Goal: Transaction & Acquisition: Purchase product/service

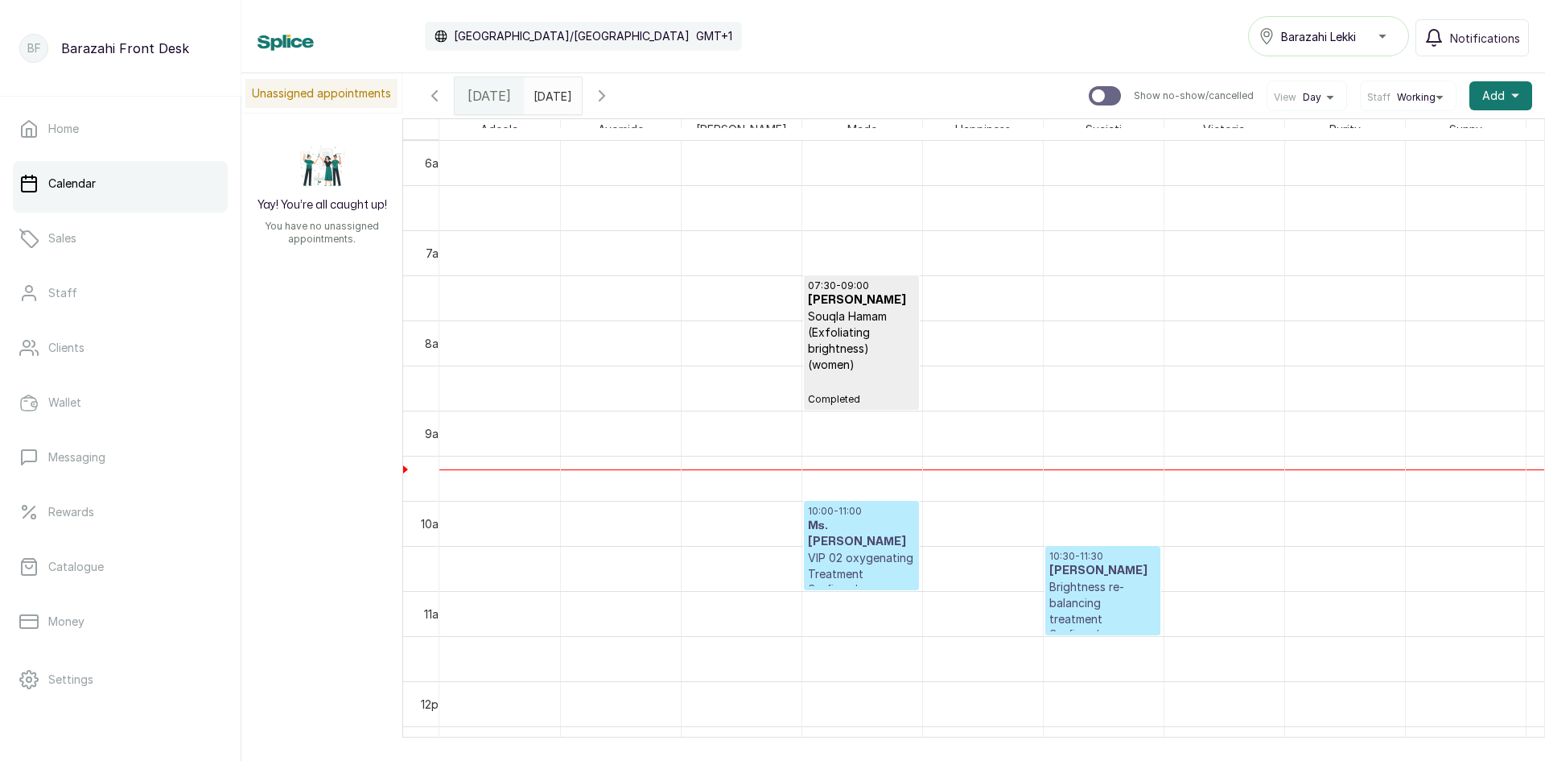
click at [497, 93] on span "[DATE]" at bounding box center [489, 95] width 43 height 19
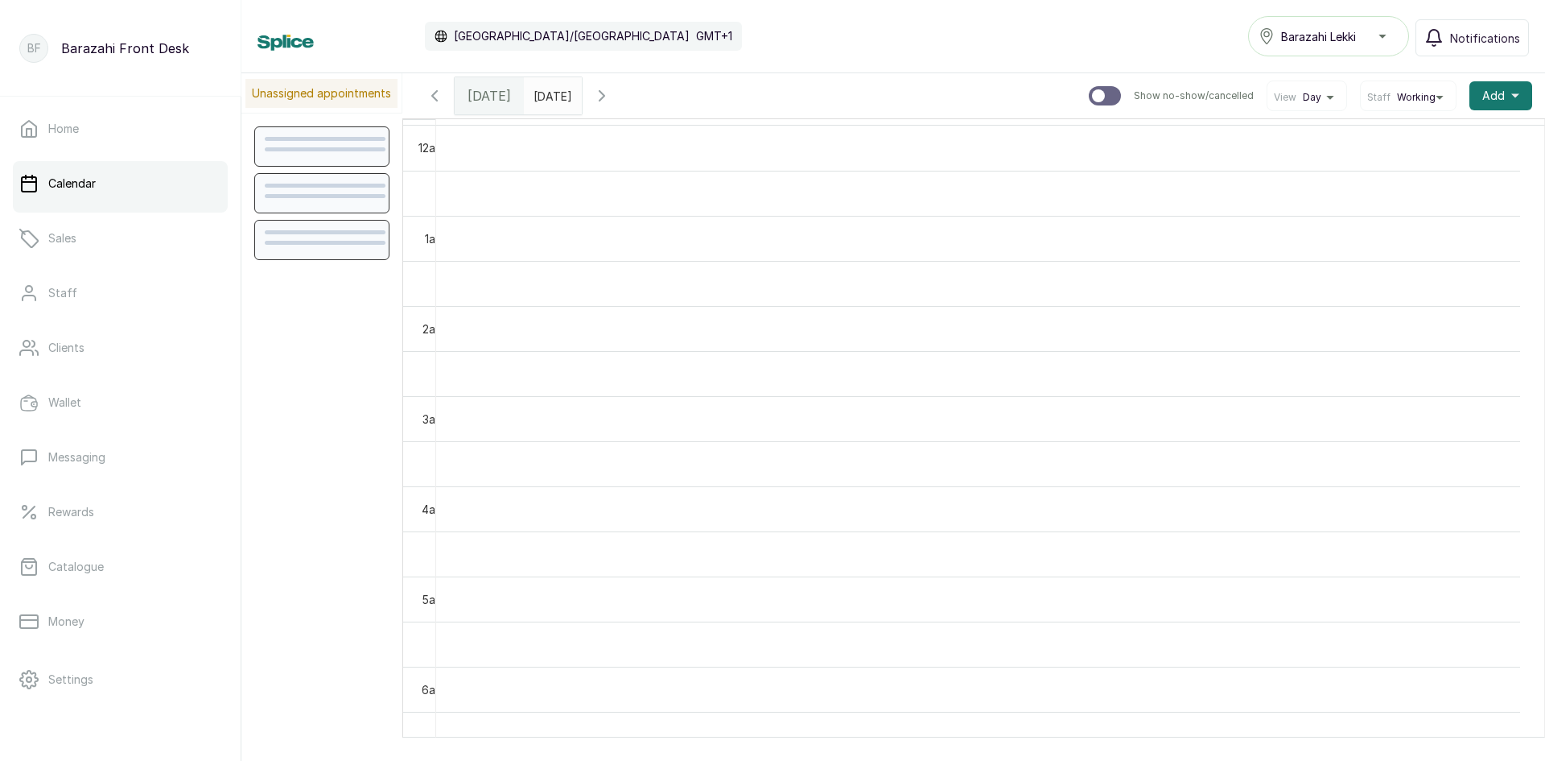
scroll to position [542, 0]
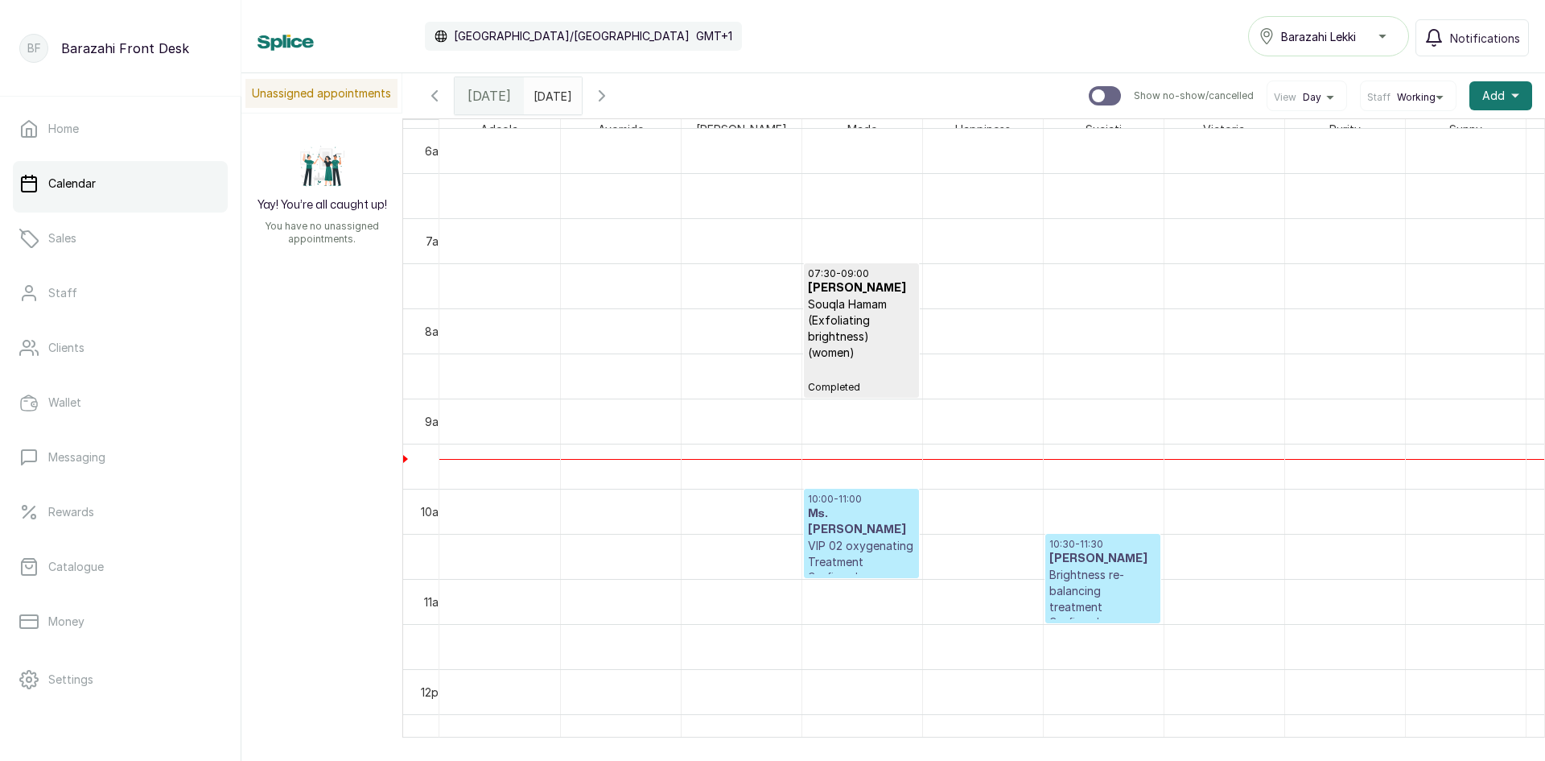
click at [571, 96] on icon "calender simple" at bounding box center [566, 91] width 10 height 10
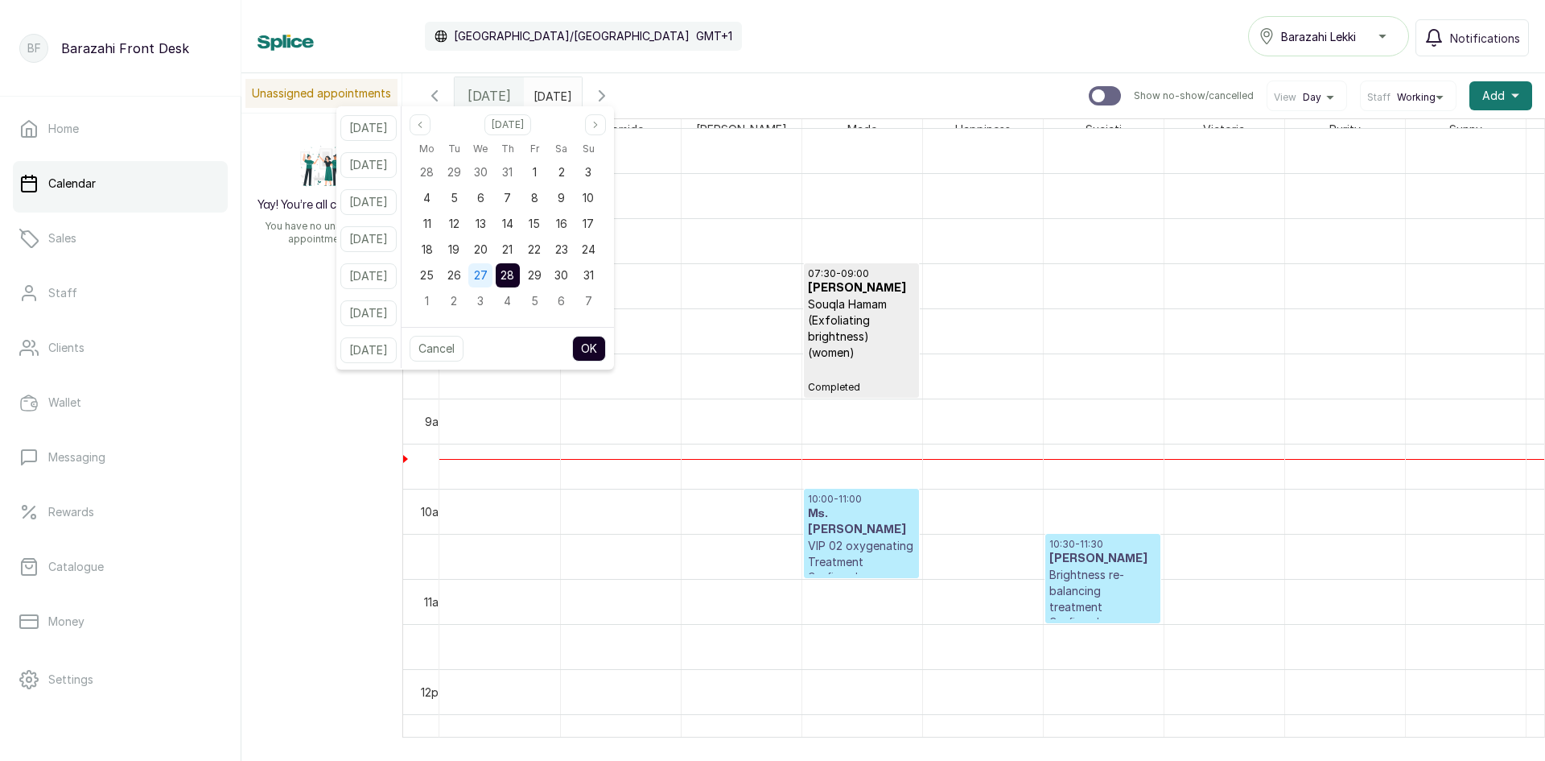
click at [488, 274] on span "27" at bounding box center [481, 275] width 14 height 14
click at [606, 344] on button "OK" at bounding box center [589, 349] width 34 height 26
type input "[DATE]"
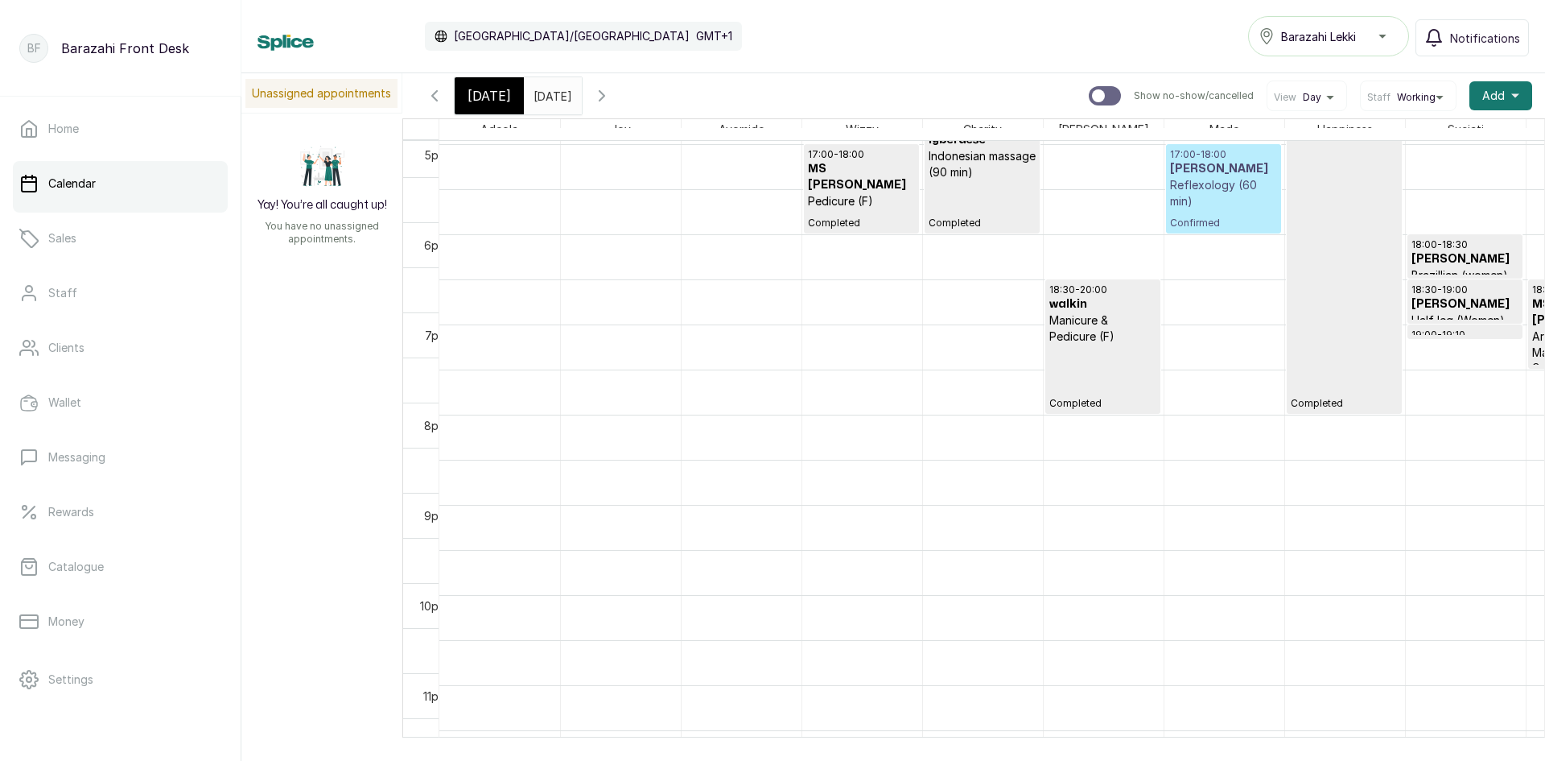
scroll to position [1553, 0]
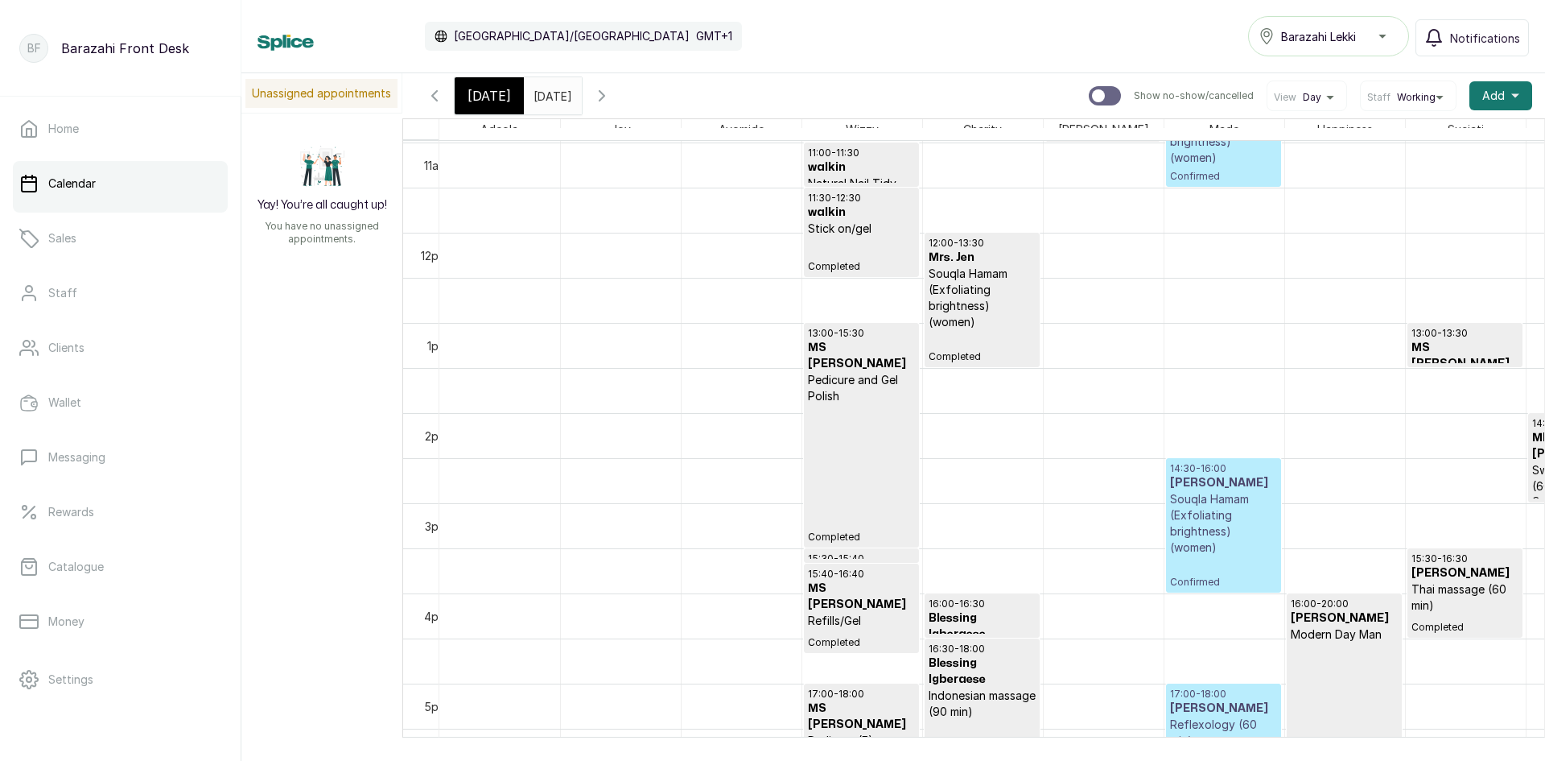
click at [78, 192] on link "Calendar" at bounding box center [120, 183] width 215 height 45
click at [481, 98] on span "[DATE]" at bounding box center [489, 95] width 43 height 19
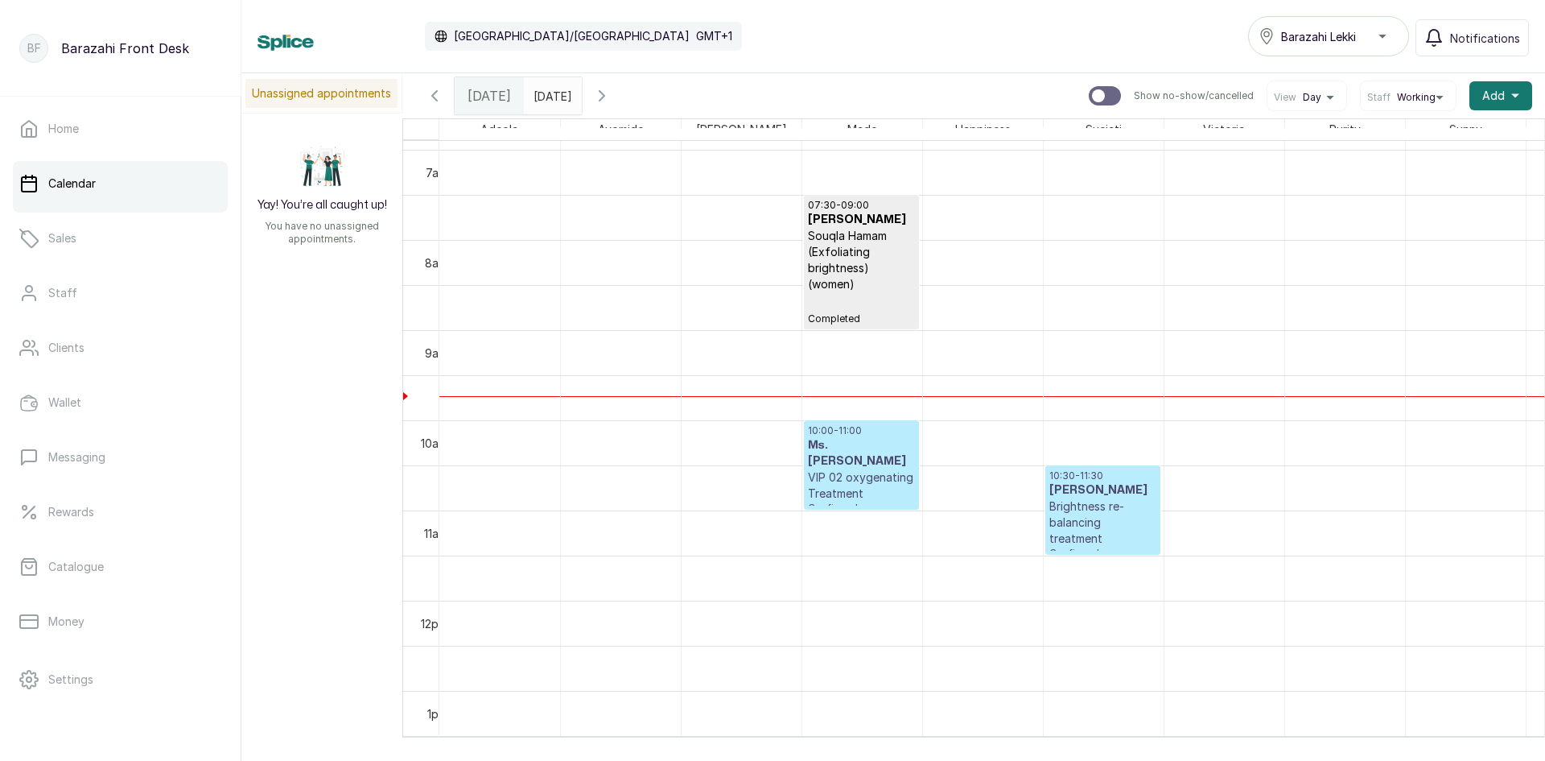
click at [877, 311] on div "07:30 - 09:00 [PERSON_NAME] Souqla Hamam (Exfoliating brightness) (women) Compl…" at bounding box center [861, 262] width 107 height 126
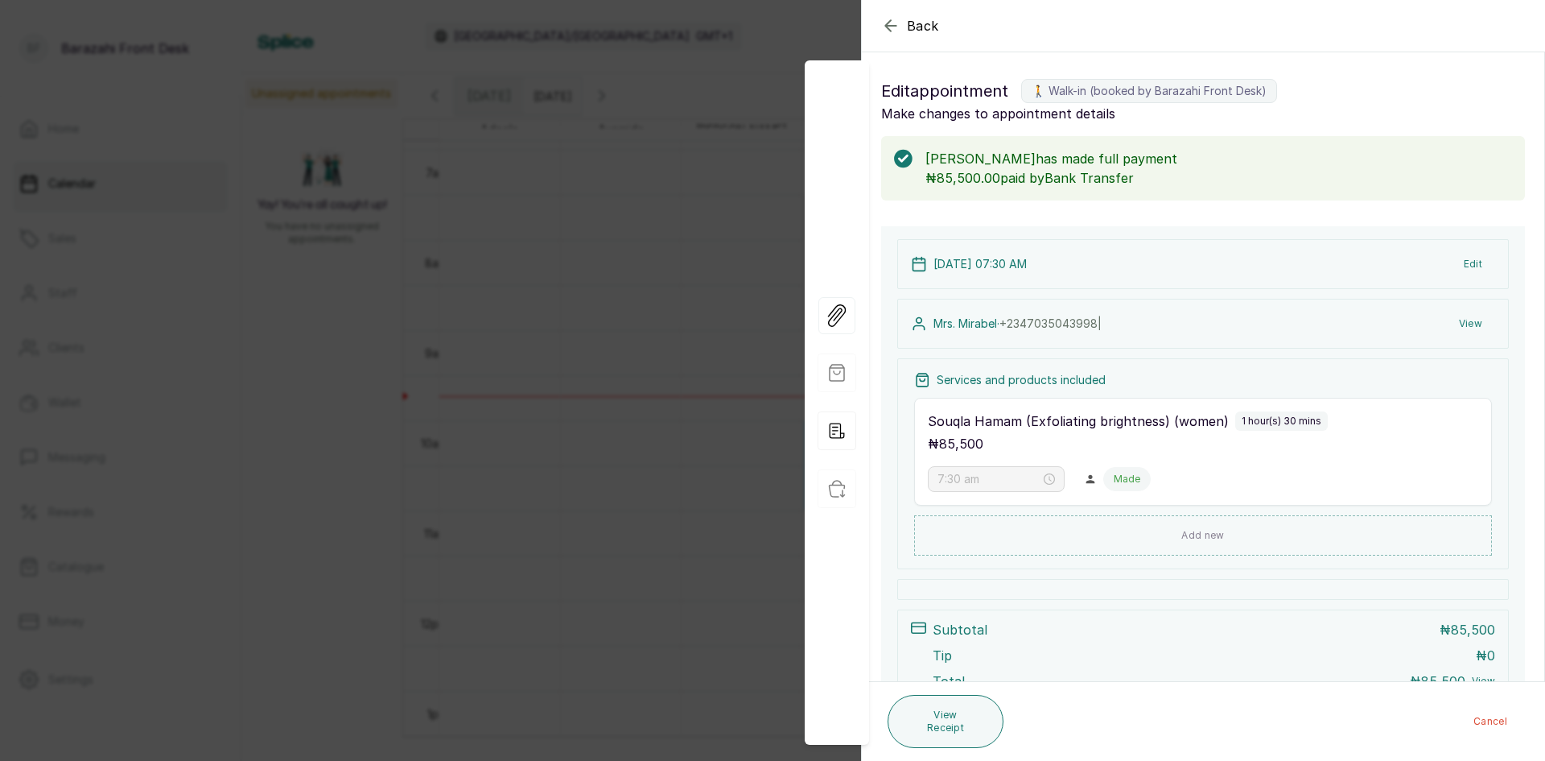
click at [1458, 265] on button "Edit" at bounding box center [1473, 264] width 44 height 29
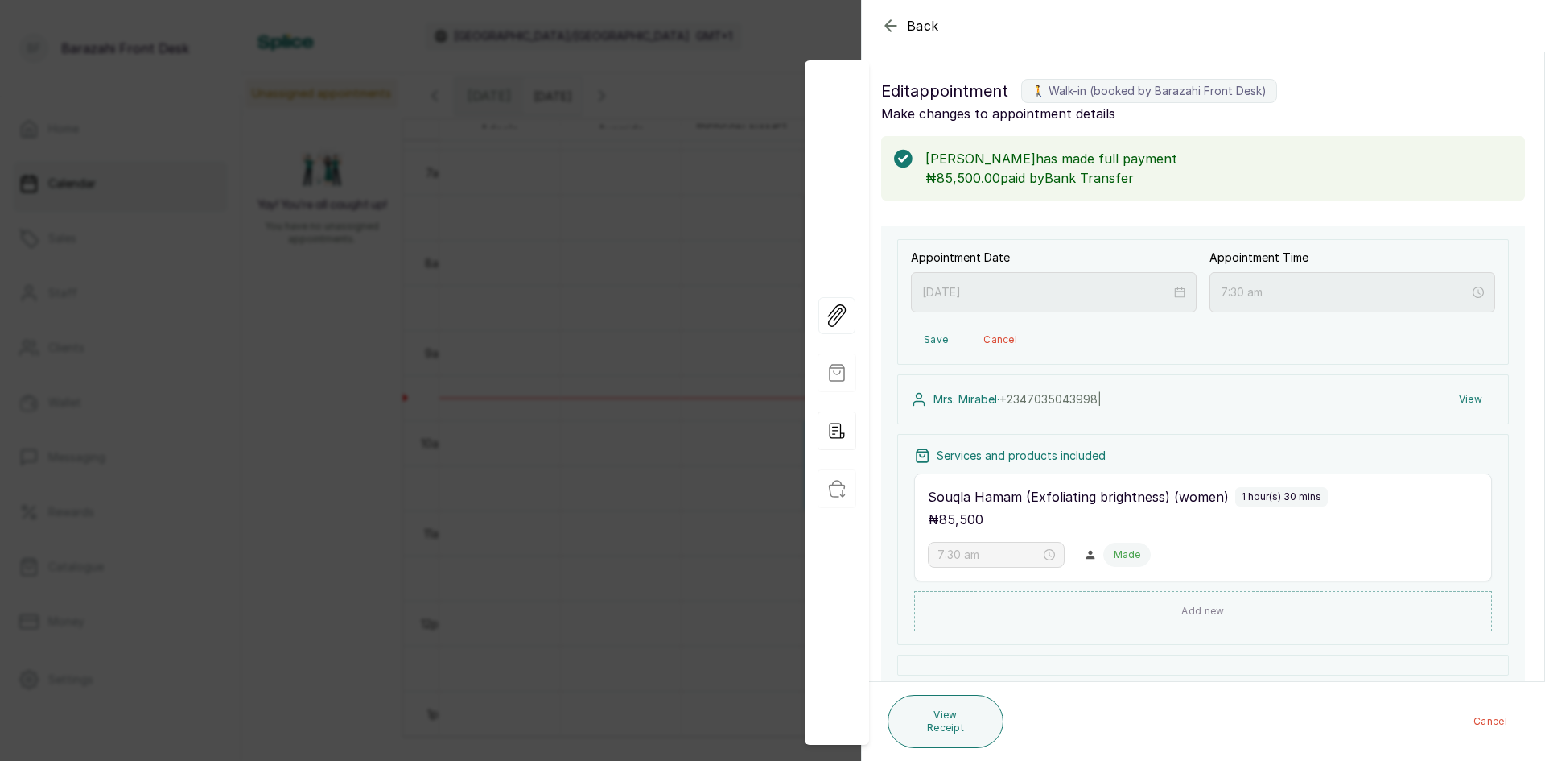
click at [890, 27] on icon "button" at bounding box center [890, 25] width 19 height 19
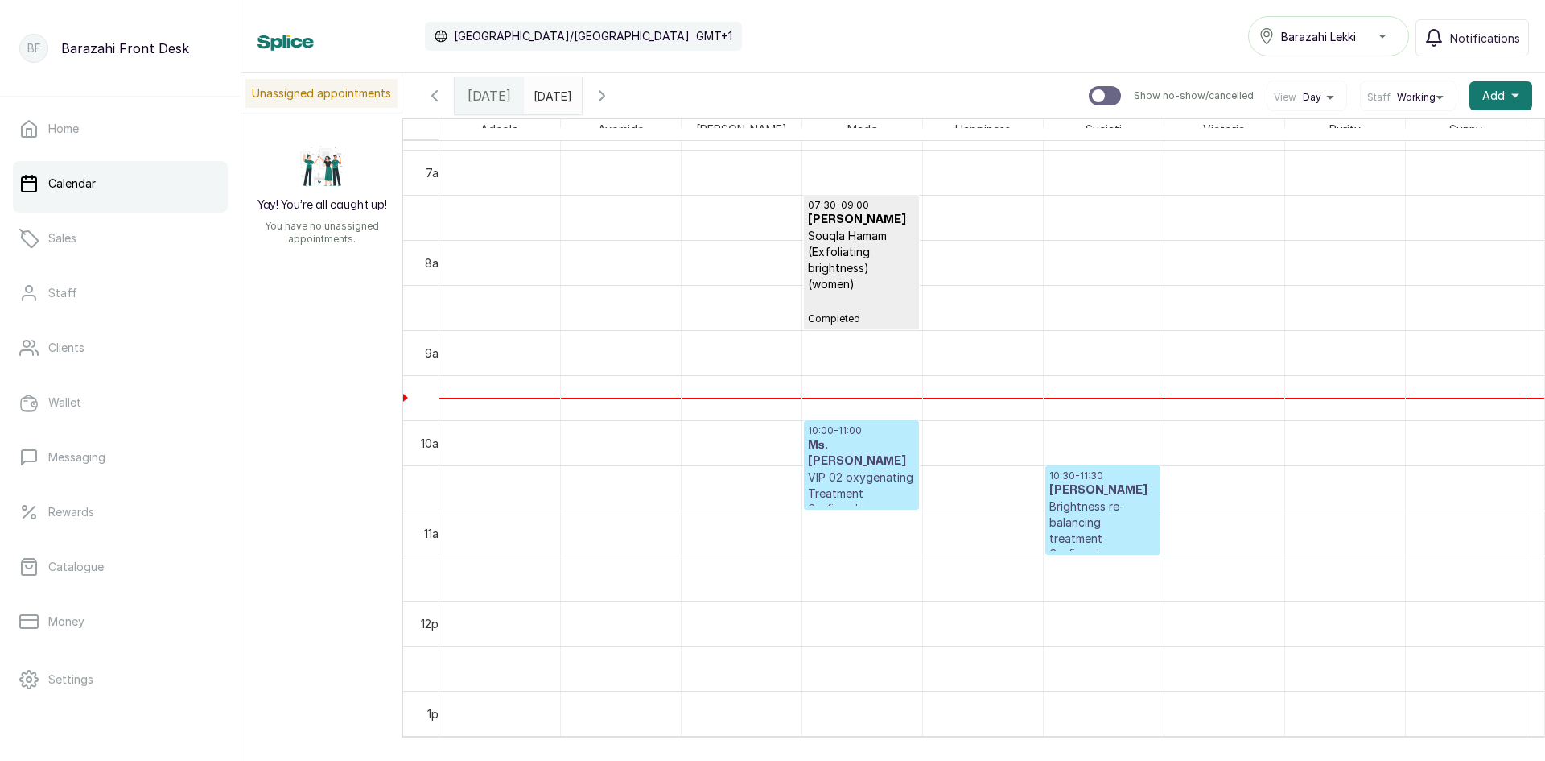
click at [863, 281] on p "Souqla Hamam (Exfoliating brightness) (women)" at bounding box center [861, 260] width 107 height 64
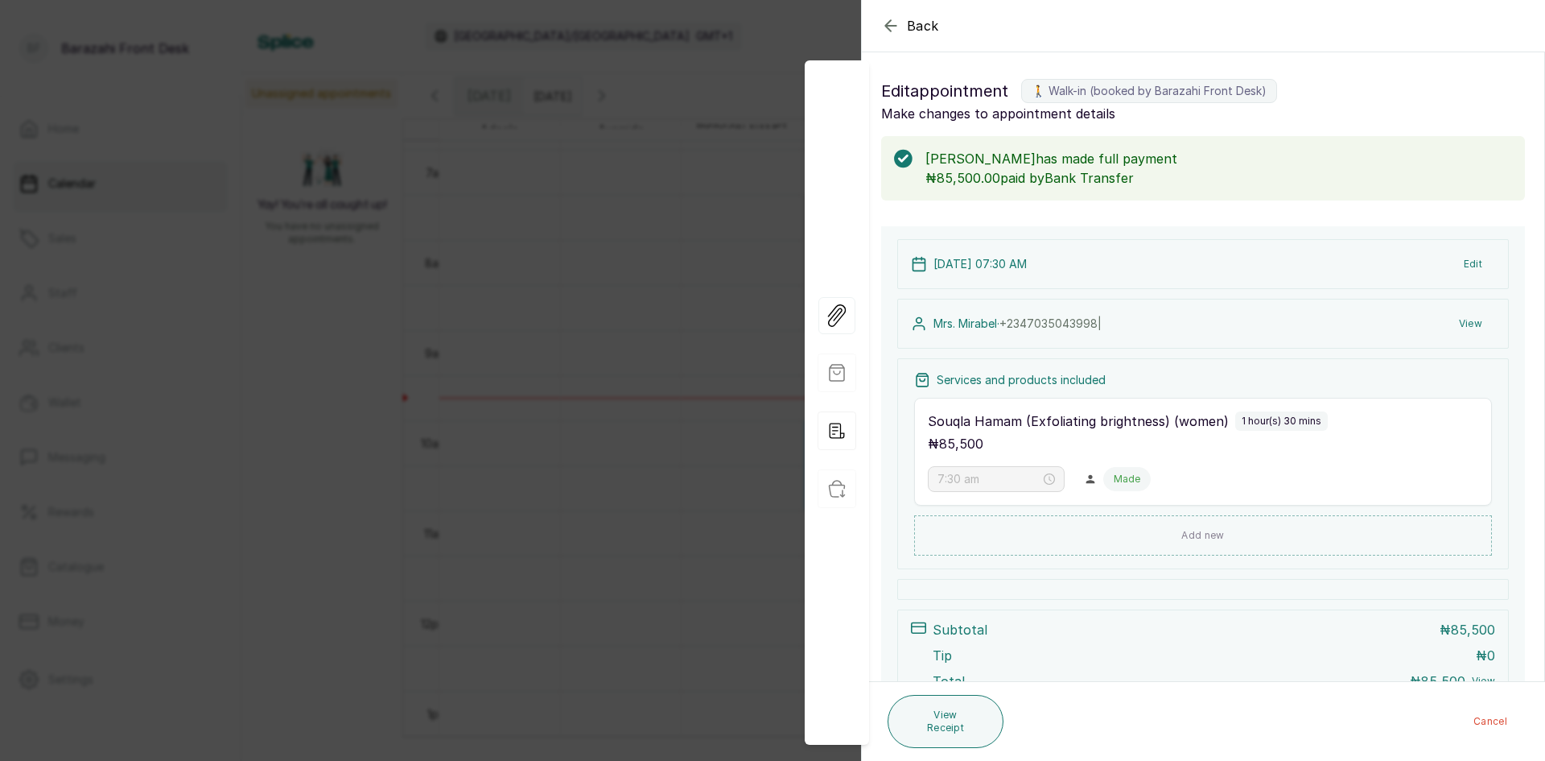
click at [1462, 264] on button "Edit" at bounding box center [1473, 264] width 44 height 29
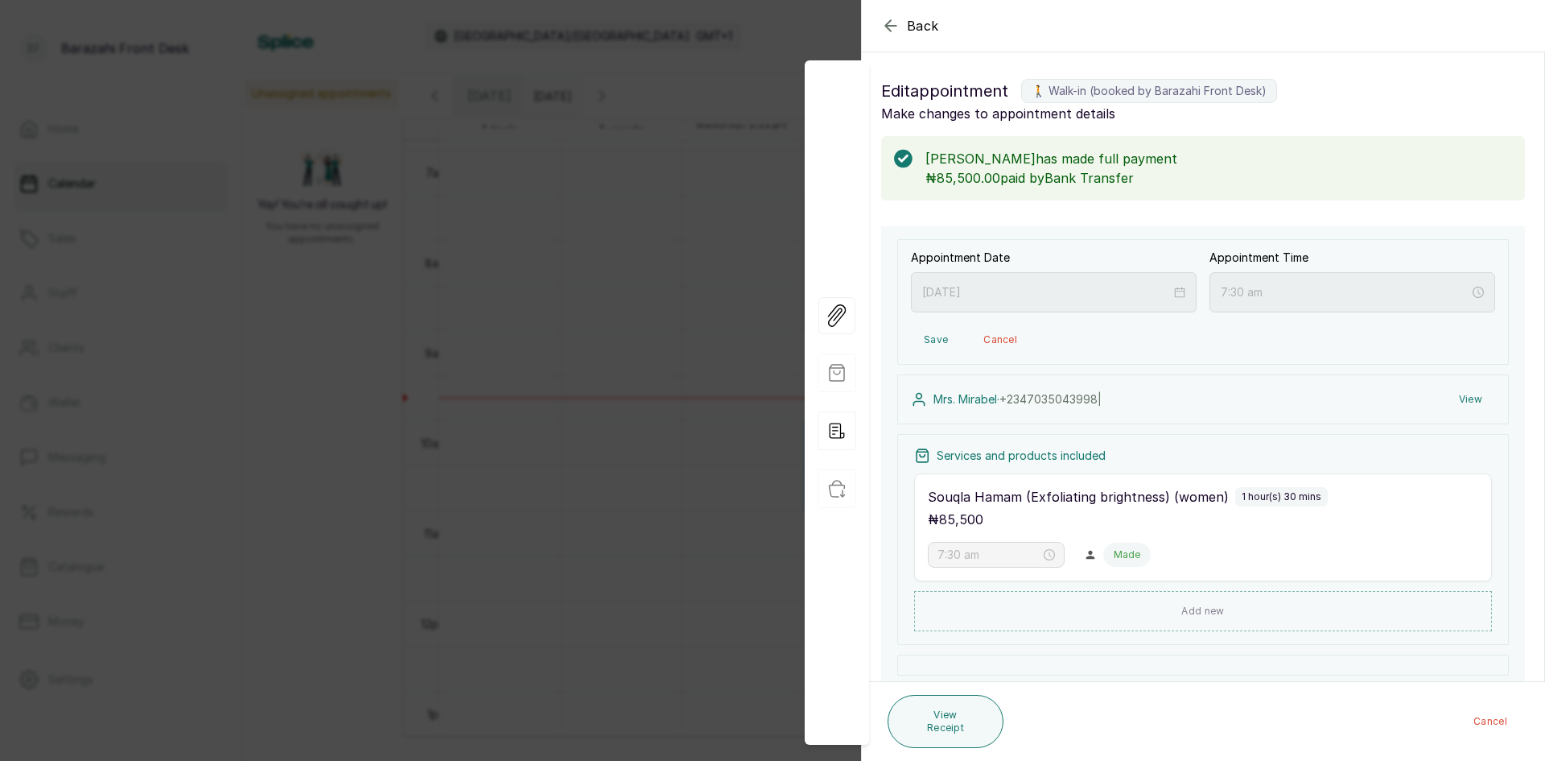
click at [888, 27] on icon "button" at bounding box center [890, 25] width 19 height 19
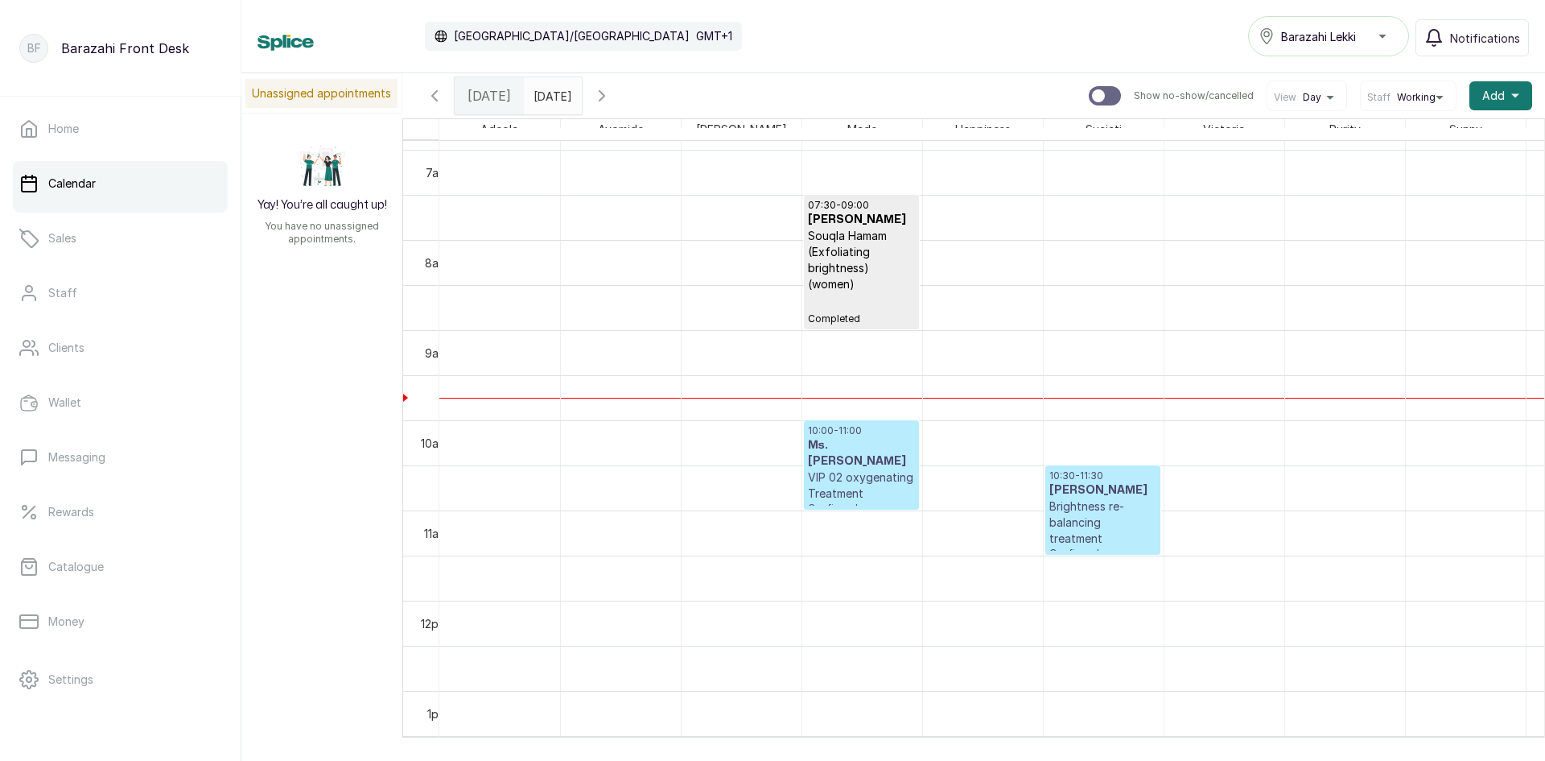
click at [485, 107] on div "[DATE]" at bounding box center [489, 95] width 69 height 37
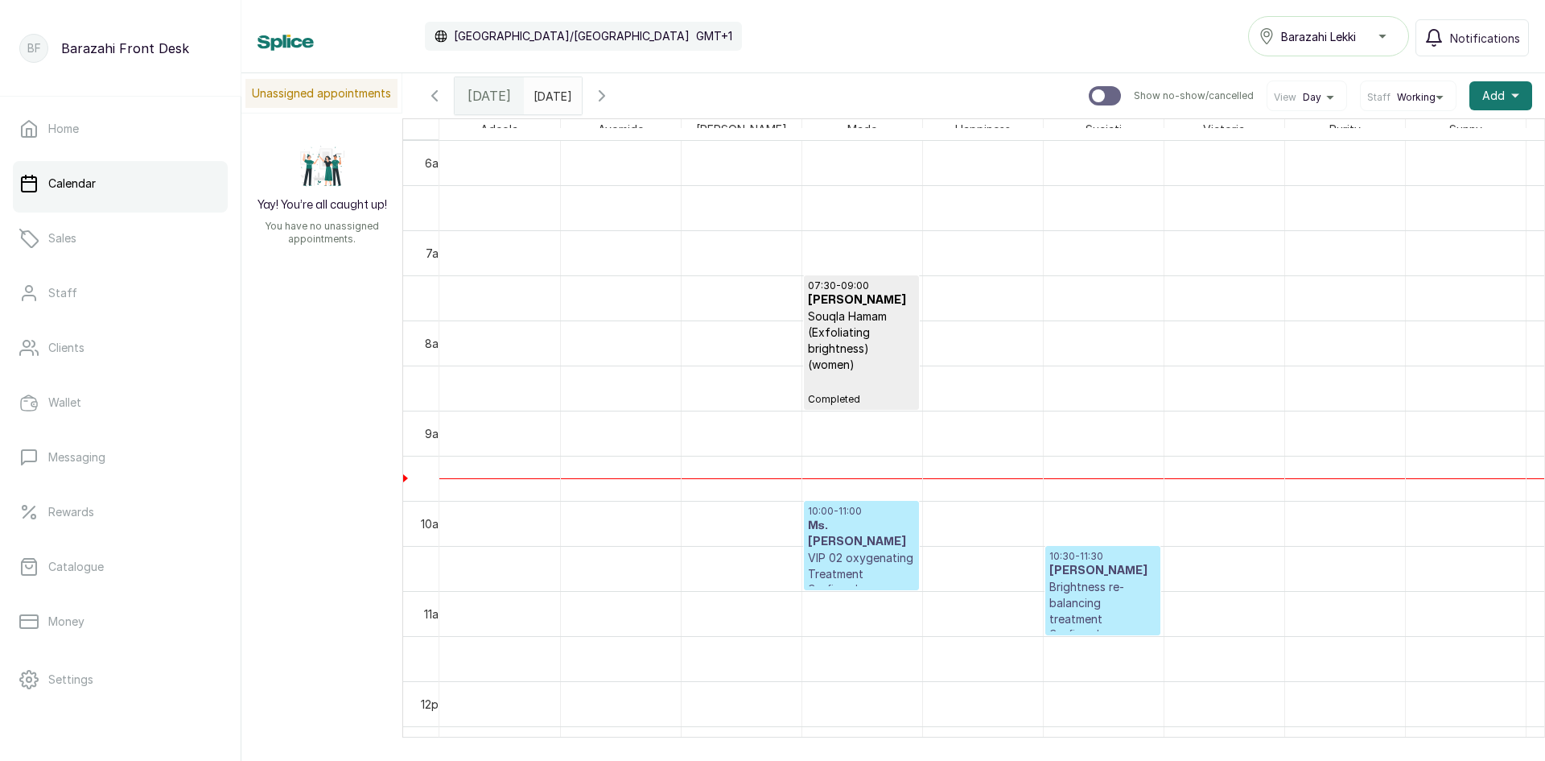
click at [489, 103] on span "[DATE]" at bounding box center [489, 95] width 43 height 19
click at [1483, 95] on span "Add" at bounding box center [1494, 96] width 23 height 16
drag, startPoint x: 1380, startPoint y: 184, endPoint x: 1325, endPoint y: 166, distance: 57.8
click at [1376, 185] on div "Add Appointment New Sale Add Block Time" at bounding box center [1442, 171] width 180 height 109
click at [1378, 166] on span "New Sale" at bounding box center [1442, 171] width 155 height 19
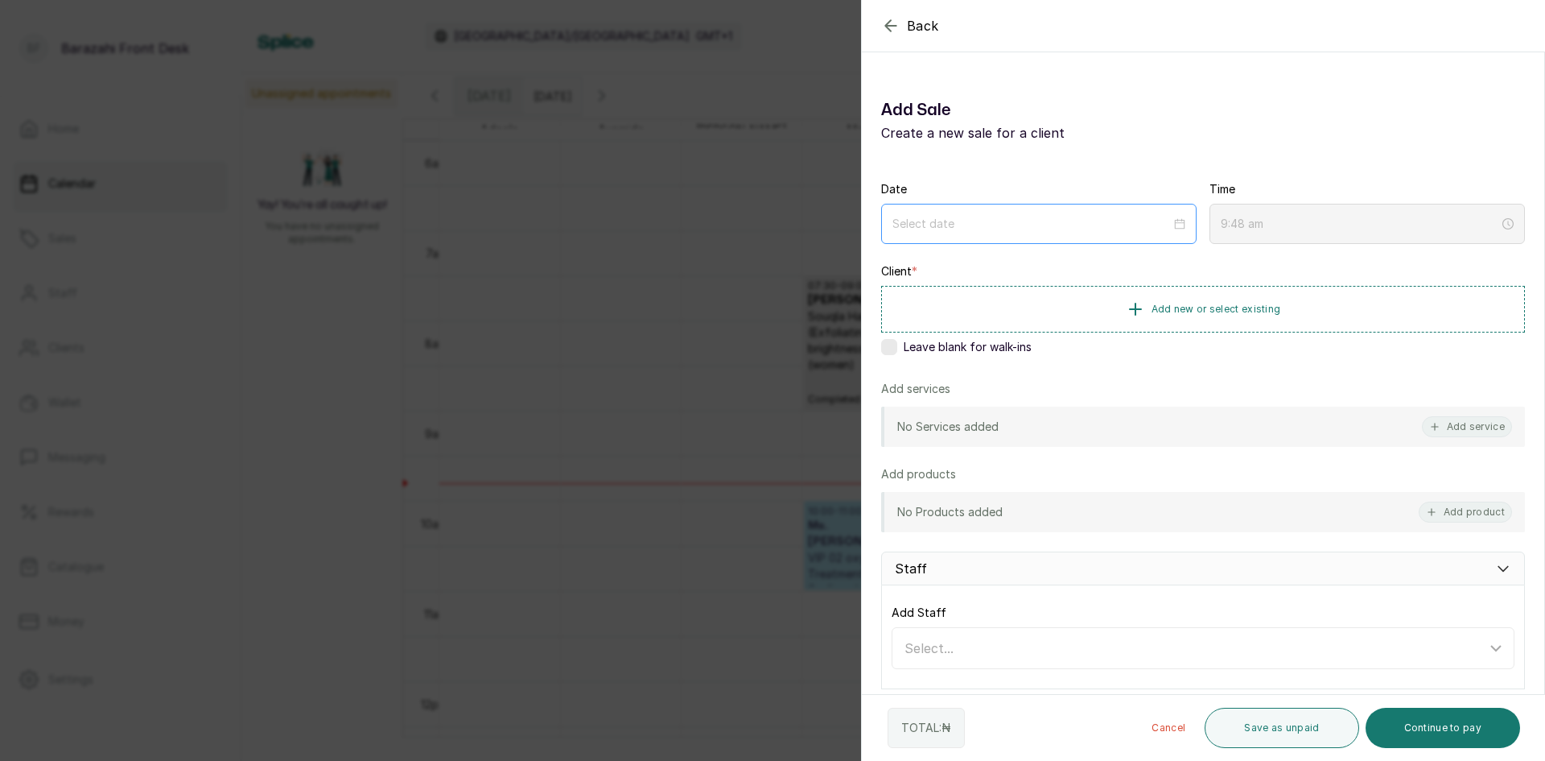
click at [1171, 223] on div at bounding box center [1039, 224] width 293 height 18
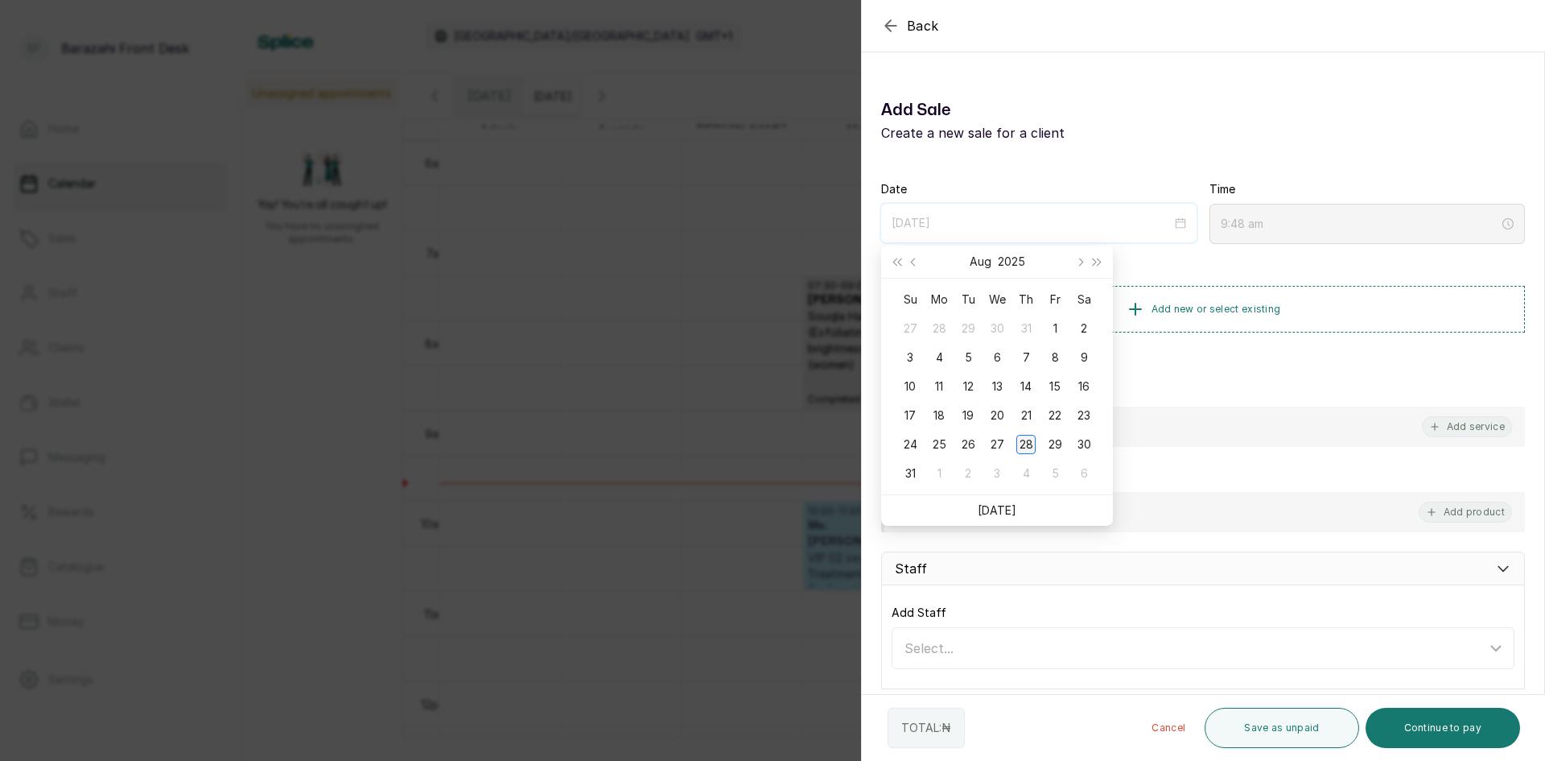
type input "[DATE]"
click at [1022, 439] on div "28" at bounding box center [1026, 444] width 19 height 19
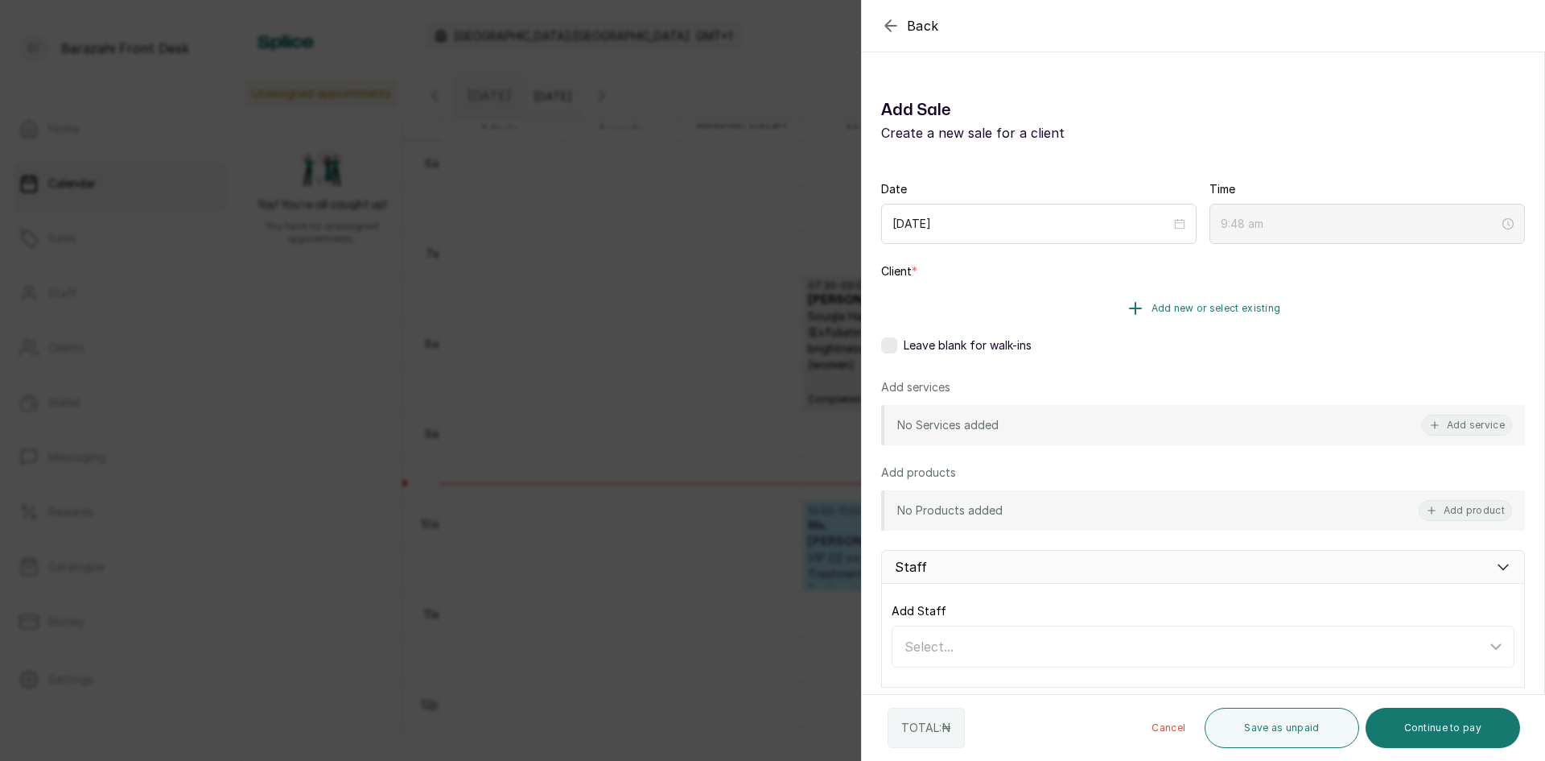
click at [1235, 314] on span "Add new or select existing" at bounding box center [1217, 308] width 130 height 13
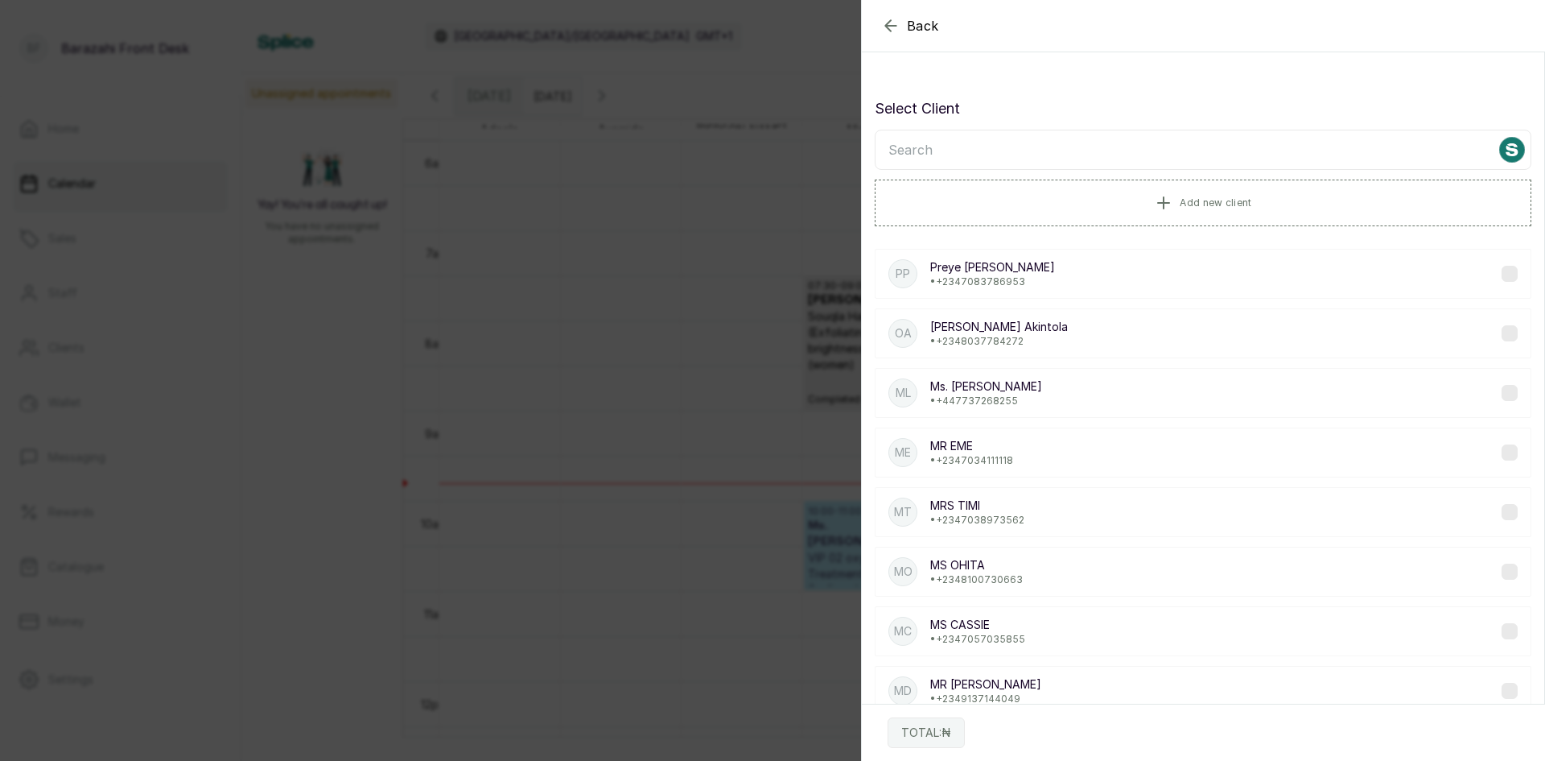
click at [944, 143] on input "text" at bounding box center [1203, 150] width 657 height 40
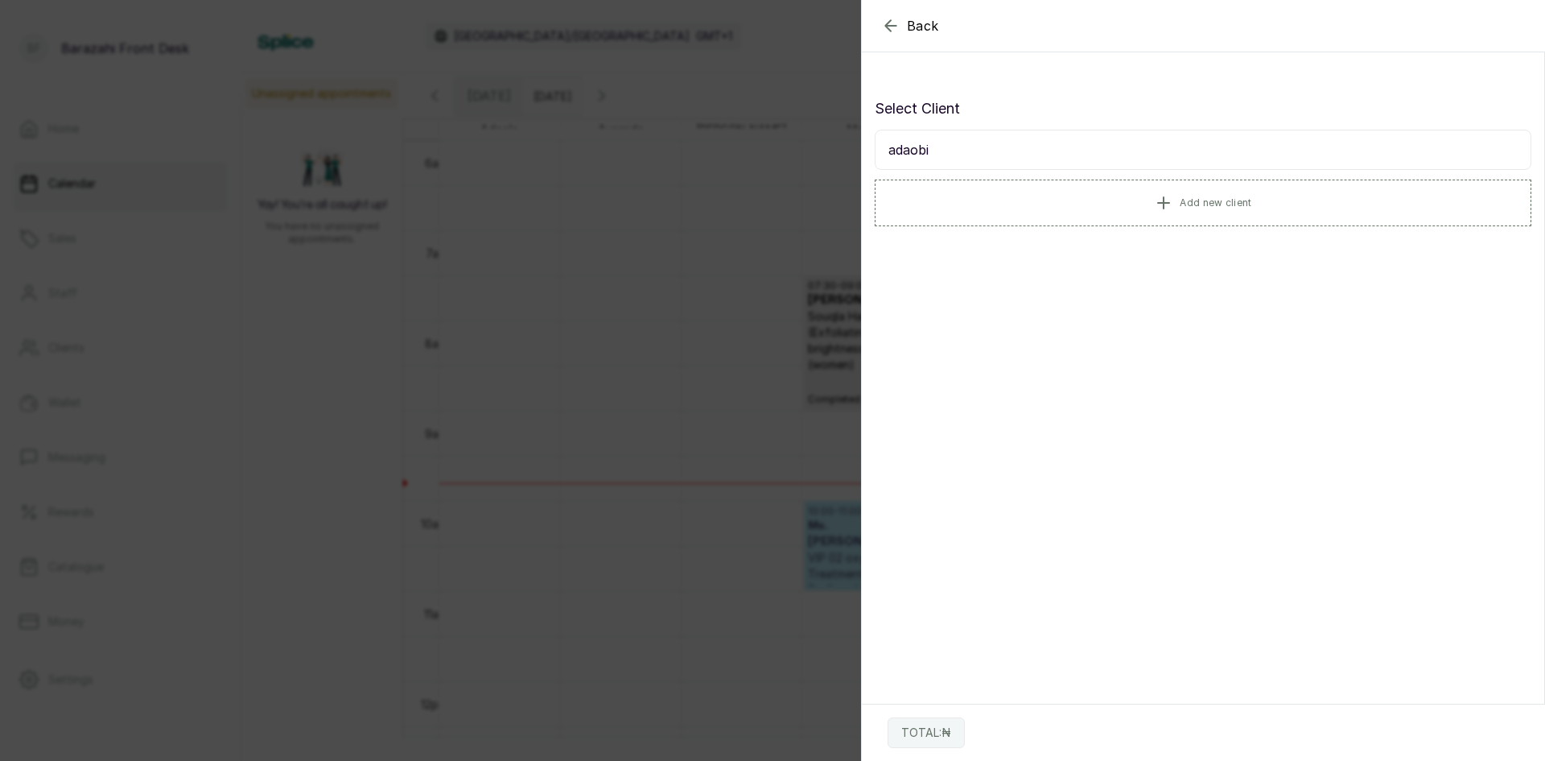
drag, startPoint x: 884, startPoint y: 149, endPoint x: 950, endPoint y: 155, distance: 66.2
click at [950, 155] on input "adaobi" at bounding box center [1203, 150] width 657 height 40
type input "[PERSON_NAME]"
click at [1188, 202] on span "Add new client" at bounding box center [1216, 202] width 72 height 13
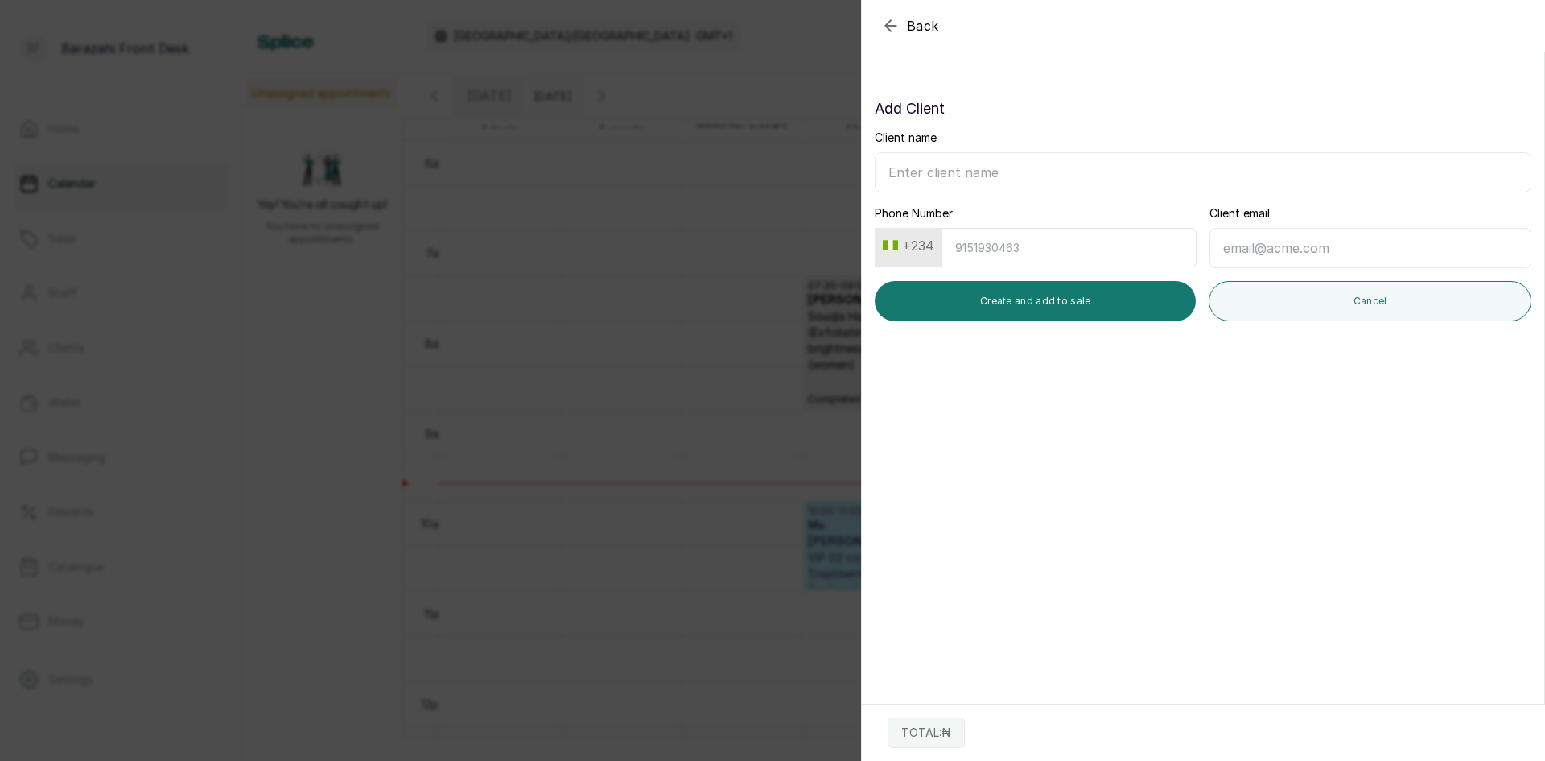
click at [1020, 177] on input "Client name" at bounding box center [1203, 172] width 657 height 40
type input "[PERSON_NAME]"
click at [1066, 295] on button "Create and add to sale" at bounding box center [1035, 301] width 321 height 40
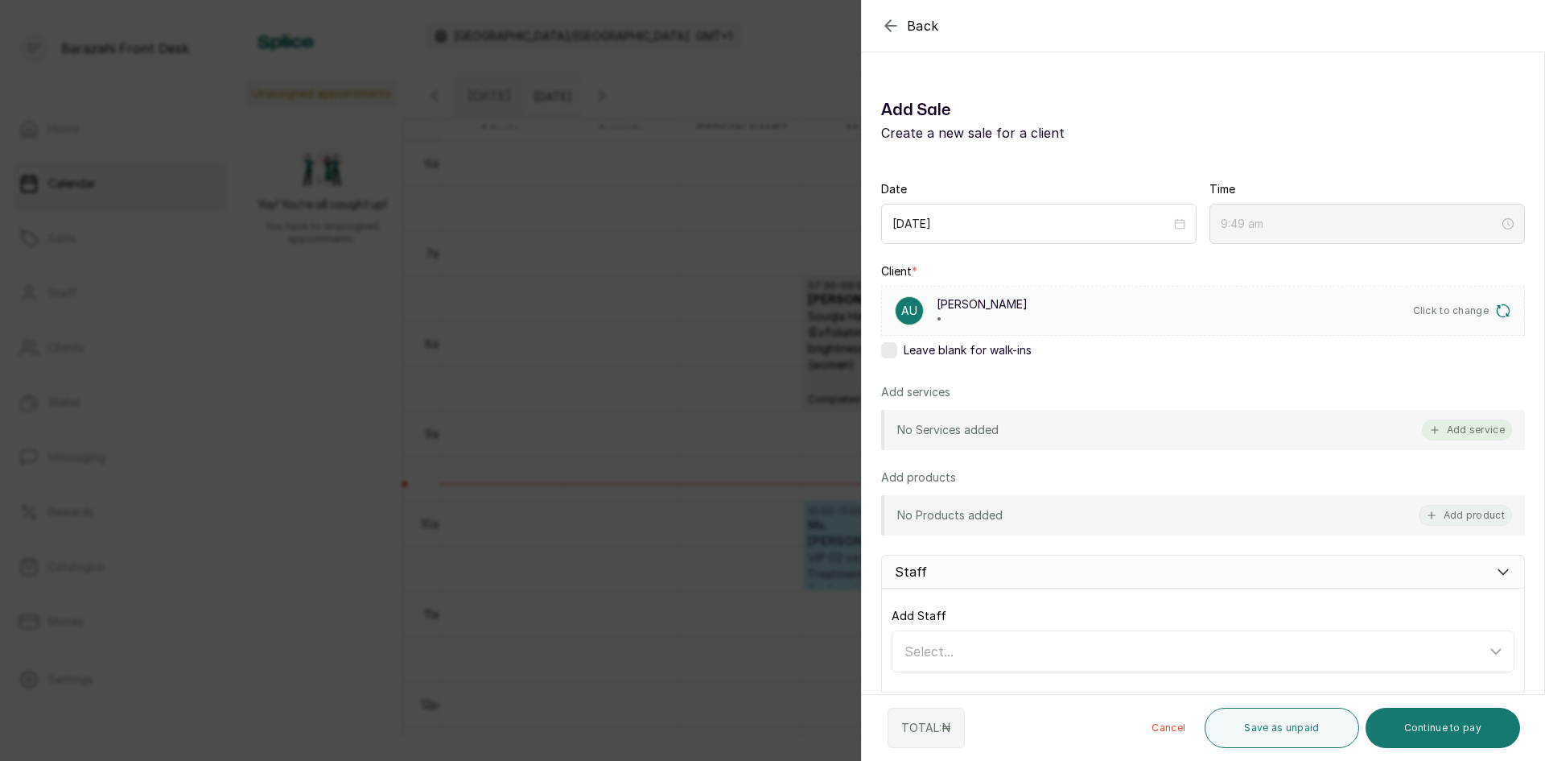
click at [1477, 431] on button "Add service" at bounding box center [1467, 429] width 90 height 21
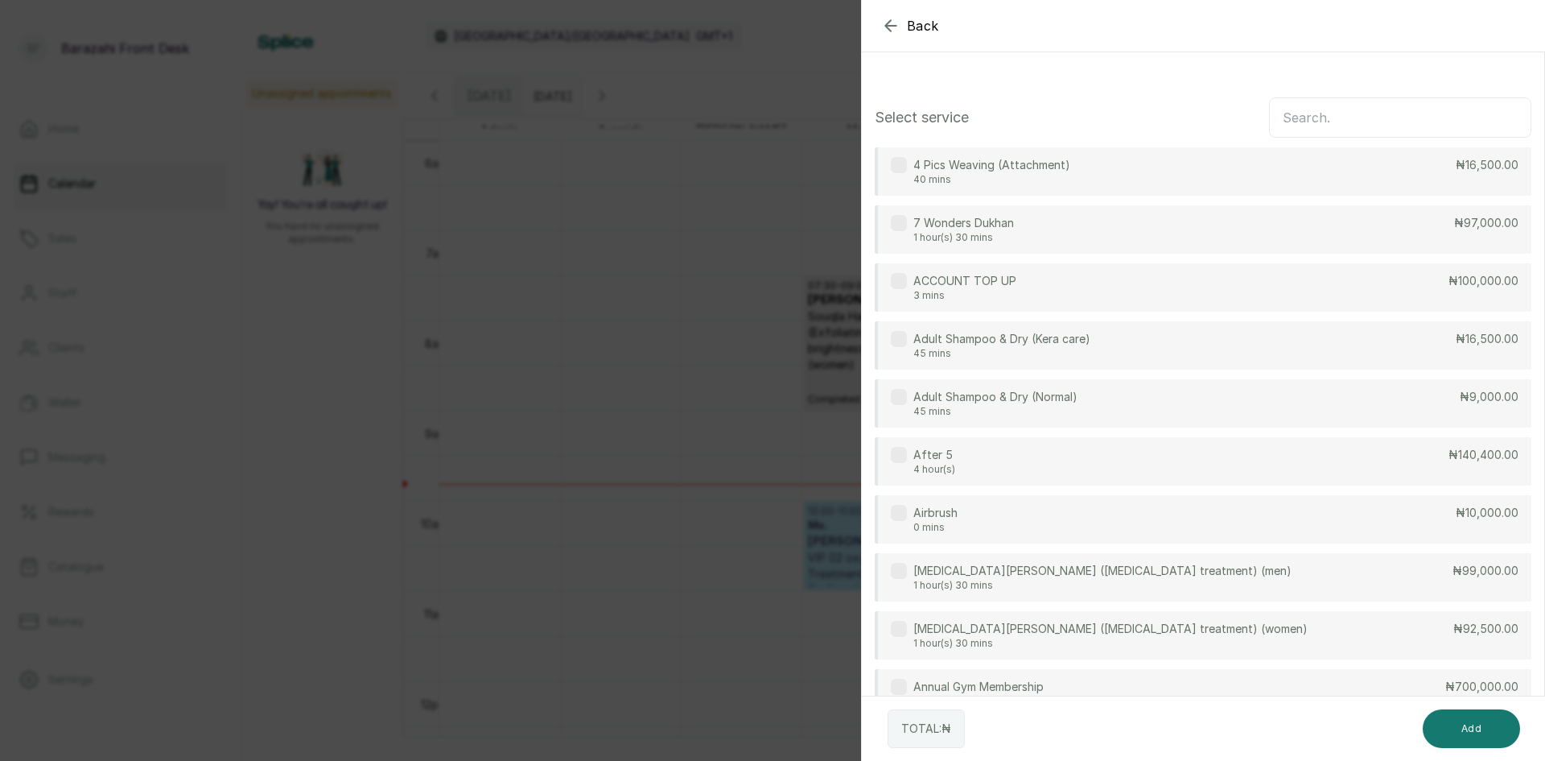
click at [1364, 120] on input "text" at bounding box center [1400, 117] width 262 height 40
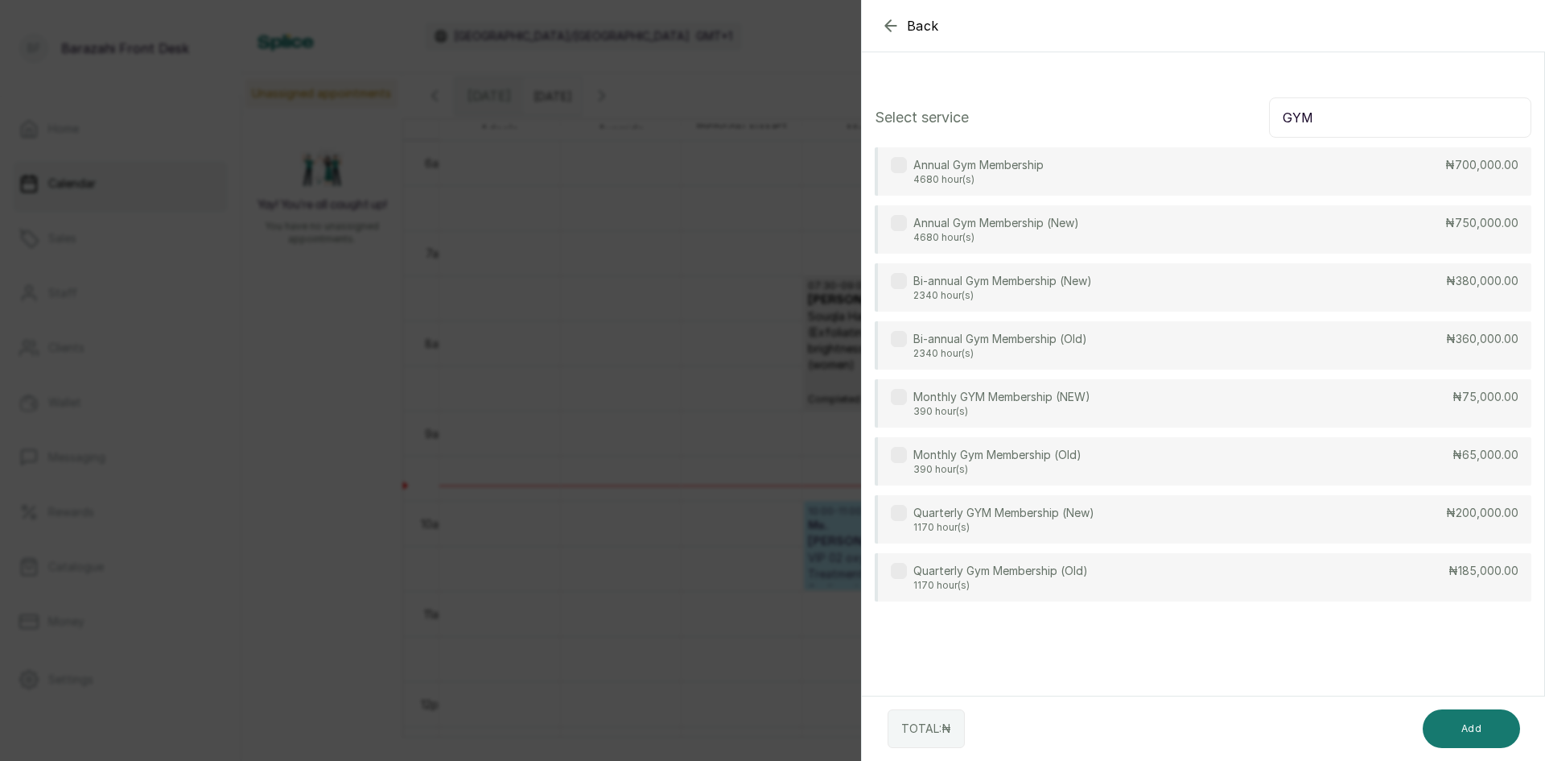
type input "GYM"
click at [1326, 455] on div "Monthly Gym Membership (Old) 390 hour(s) ₦65,000.00" at bounding box center [1203, 461] width 657 height 48
click at [1481, 732] on button "Add" at bounding box center [1471, 728] width 97 height 39
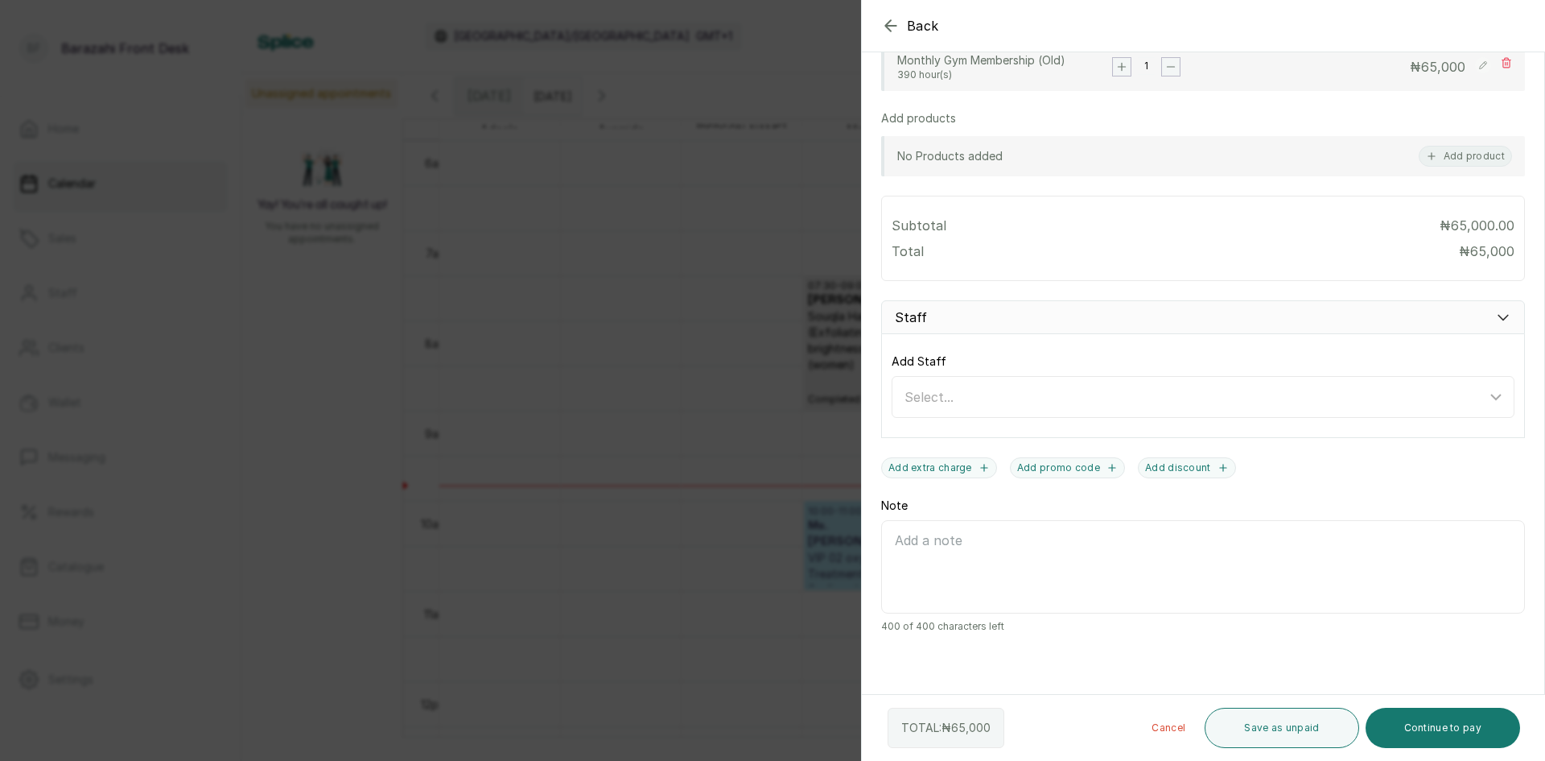
scroll to position [373, 0]
click at [1491, 394] on icon at bounding box center [1496, 395] width 10 height 5
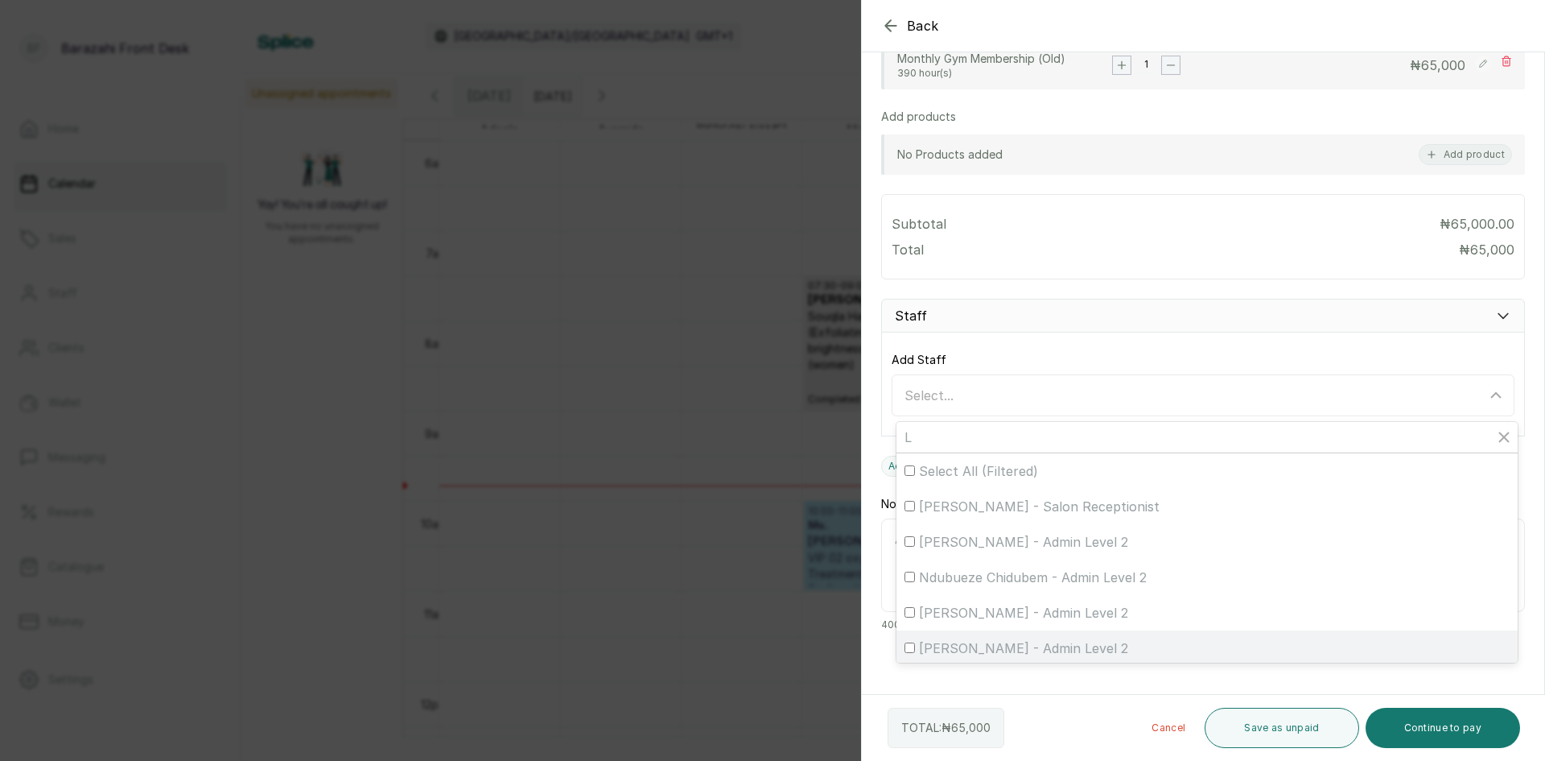
type input "L"
click at [1105, 649] on div "[PERSON_NAME] - Admin Level 2" at bounding box center [1207, 647] width 605 height 19
click at [915, 649] on input "[PERSON_NAME] - Admin Level 2" at bounding box center [910, 647] width 10 height 10
checkbox input "true"
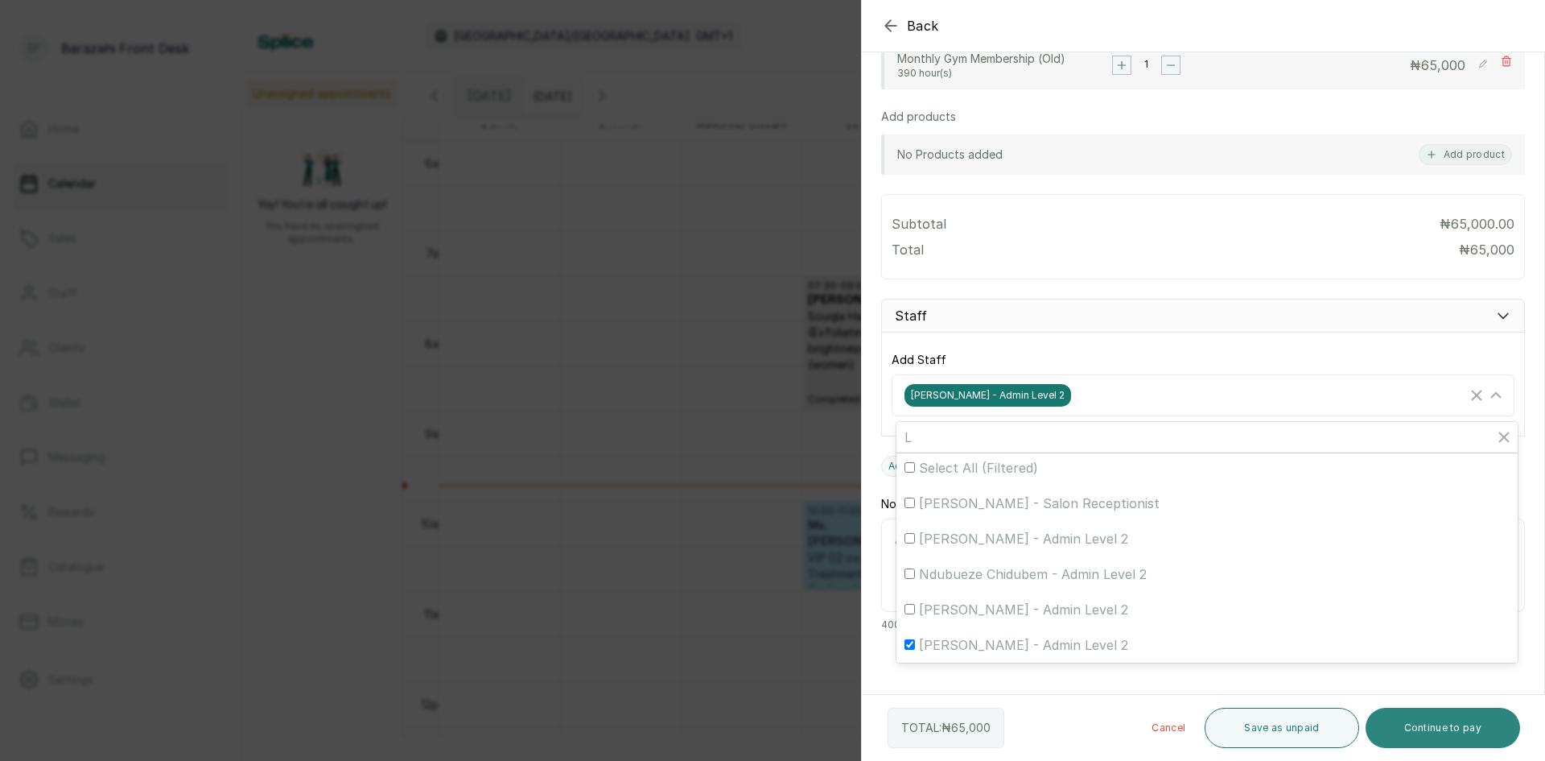
click at [1454, 731] on button "Continue to pay" at bounding box center [1443, 727] width 155 height 40
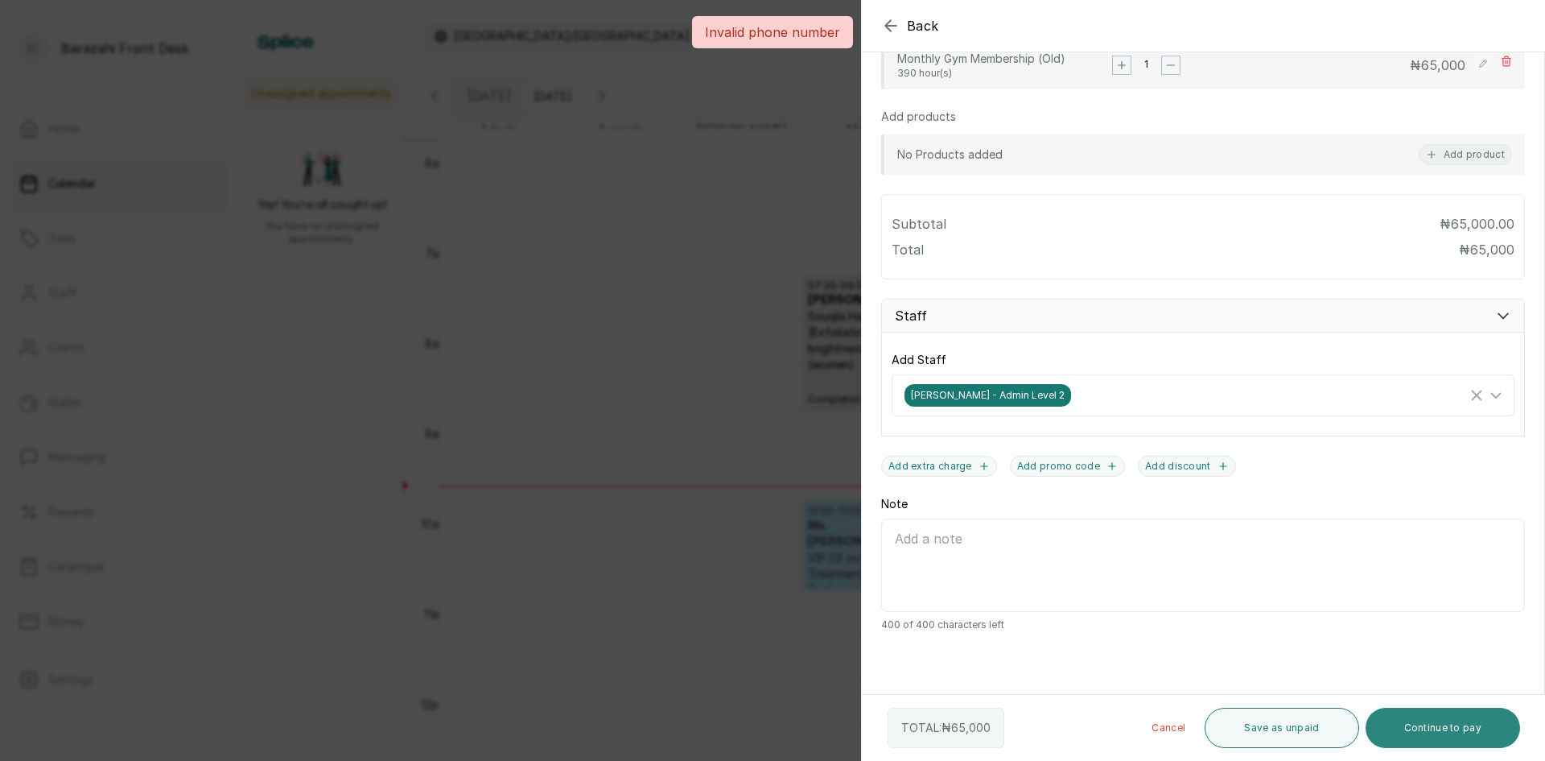
click at [1448, 726] on button "Continue to pay" at bounding box center [1443, 727] width 155 height 40
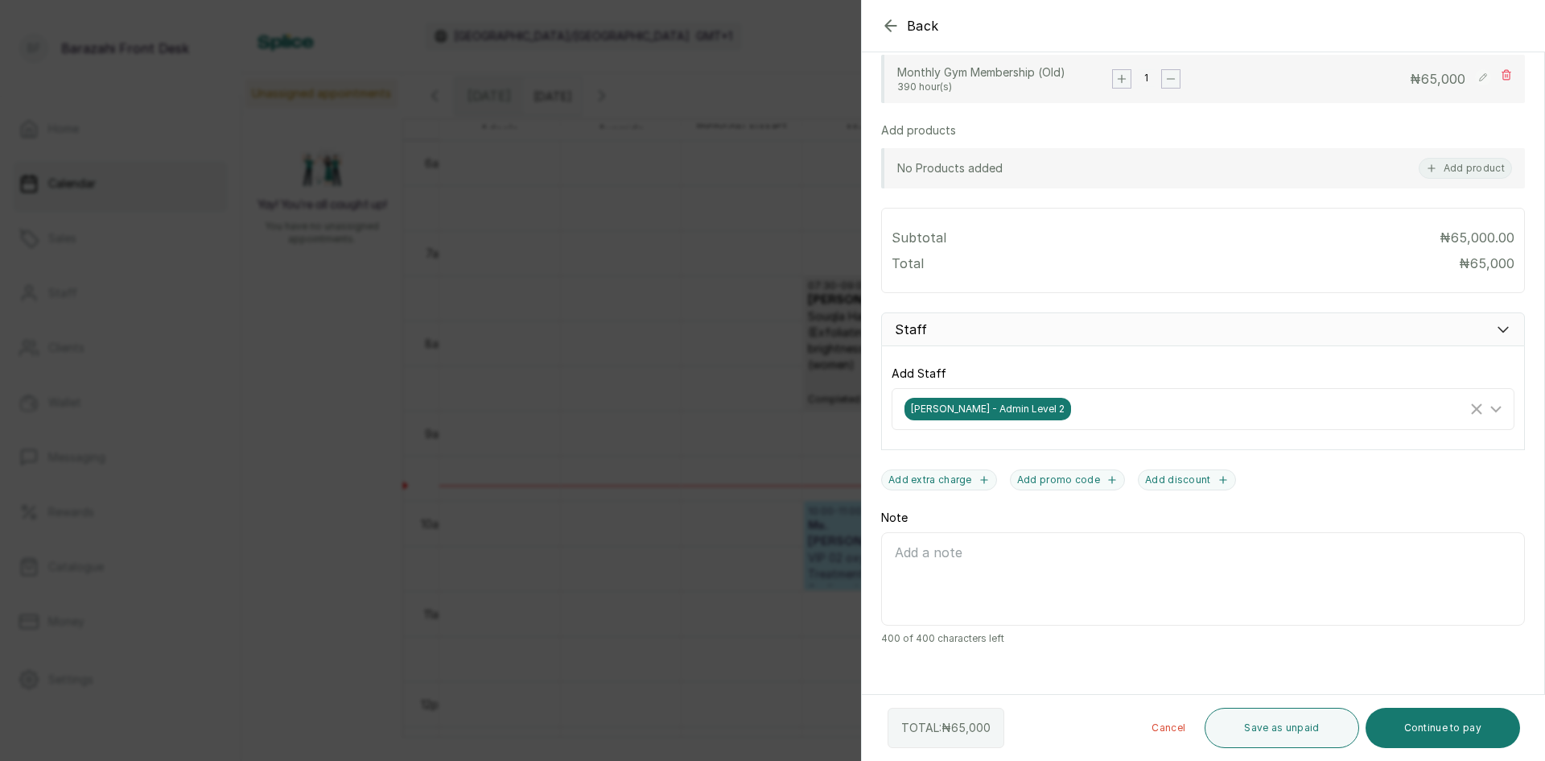
scroll to position [373, 0]
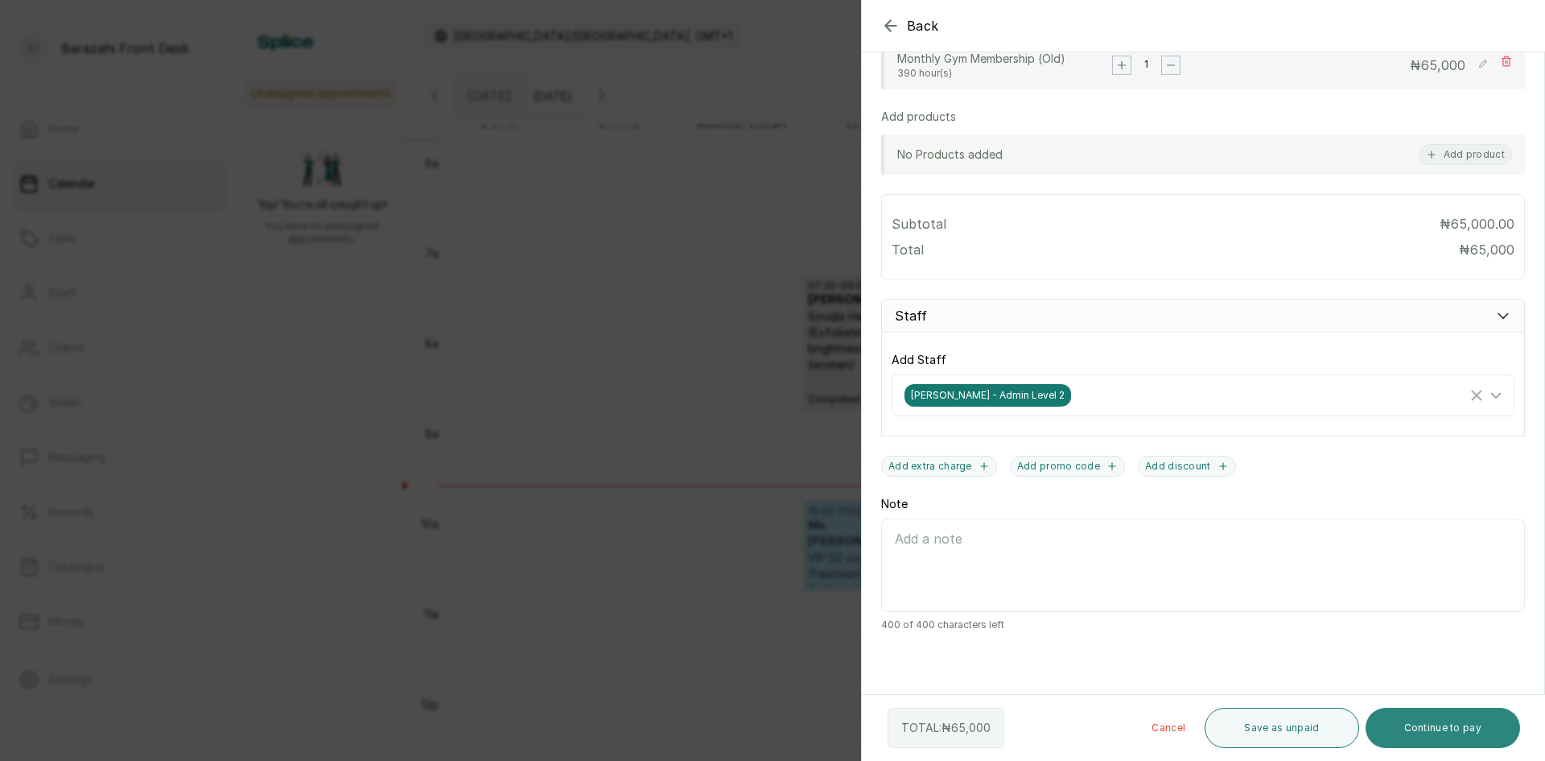
click at [1417, 723] on button "Continue to pay" at bounding box center [1443, 727] width 155 height 40
click at [893, 26] on div "Invalid phone number" at bounding box center [772, 32] width 1545 height 32
click at [891, 26] on div "Invalid phone number" at bounding box center [772, 32] width 1545 height 32
click at [914, 26] on div "Invalid phone number" at bounding box center [772, 32] width 1545 height 32
click at [1440, 720] on button "Continue to pay" at bounding box center [1443, 727] width 155 height 40
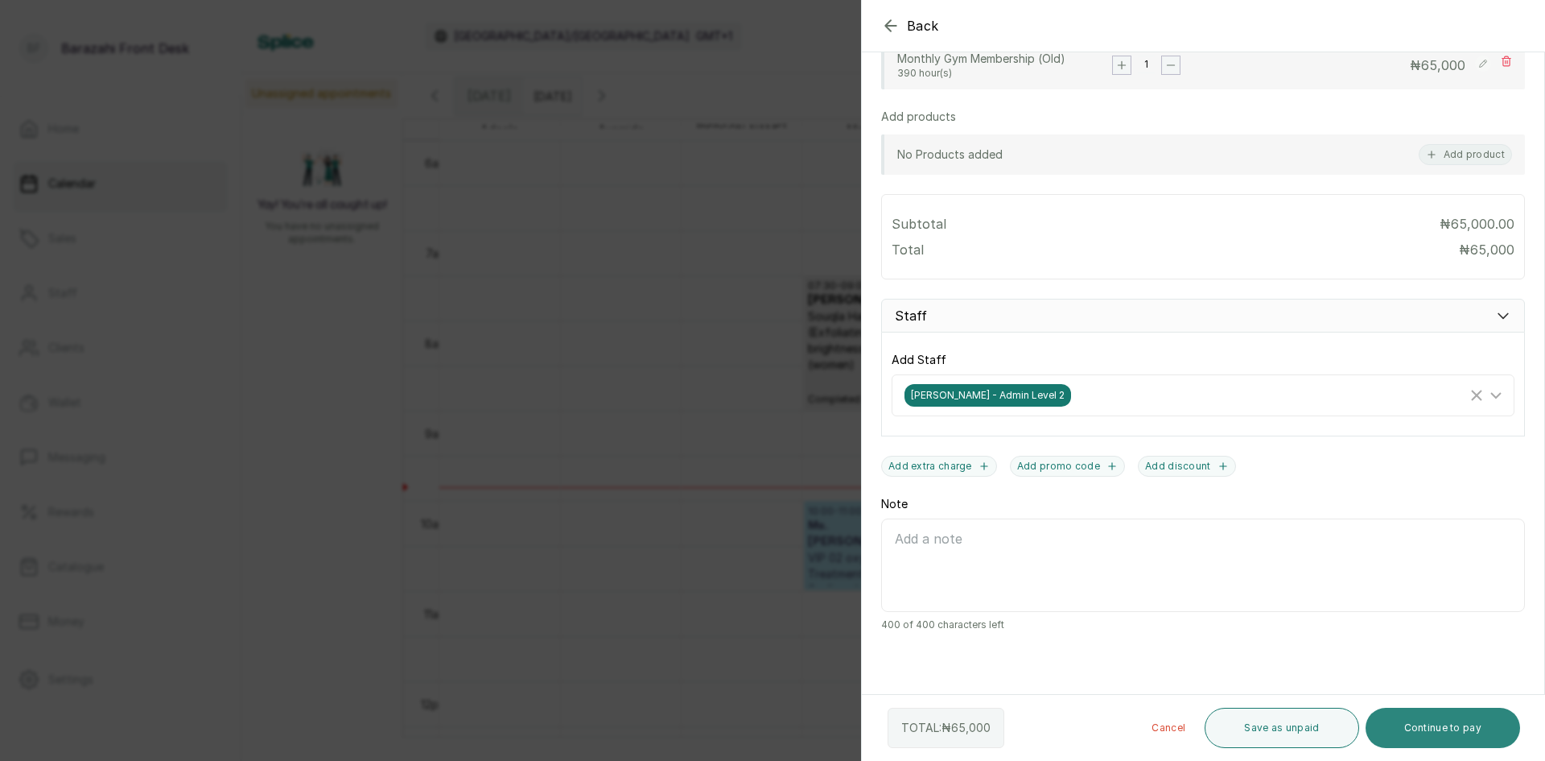
click at [1442, 724] on button "Continue to pay" at bounding box center [1443, 727] width 155 height 40
type input "9:51 am"
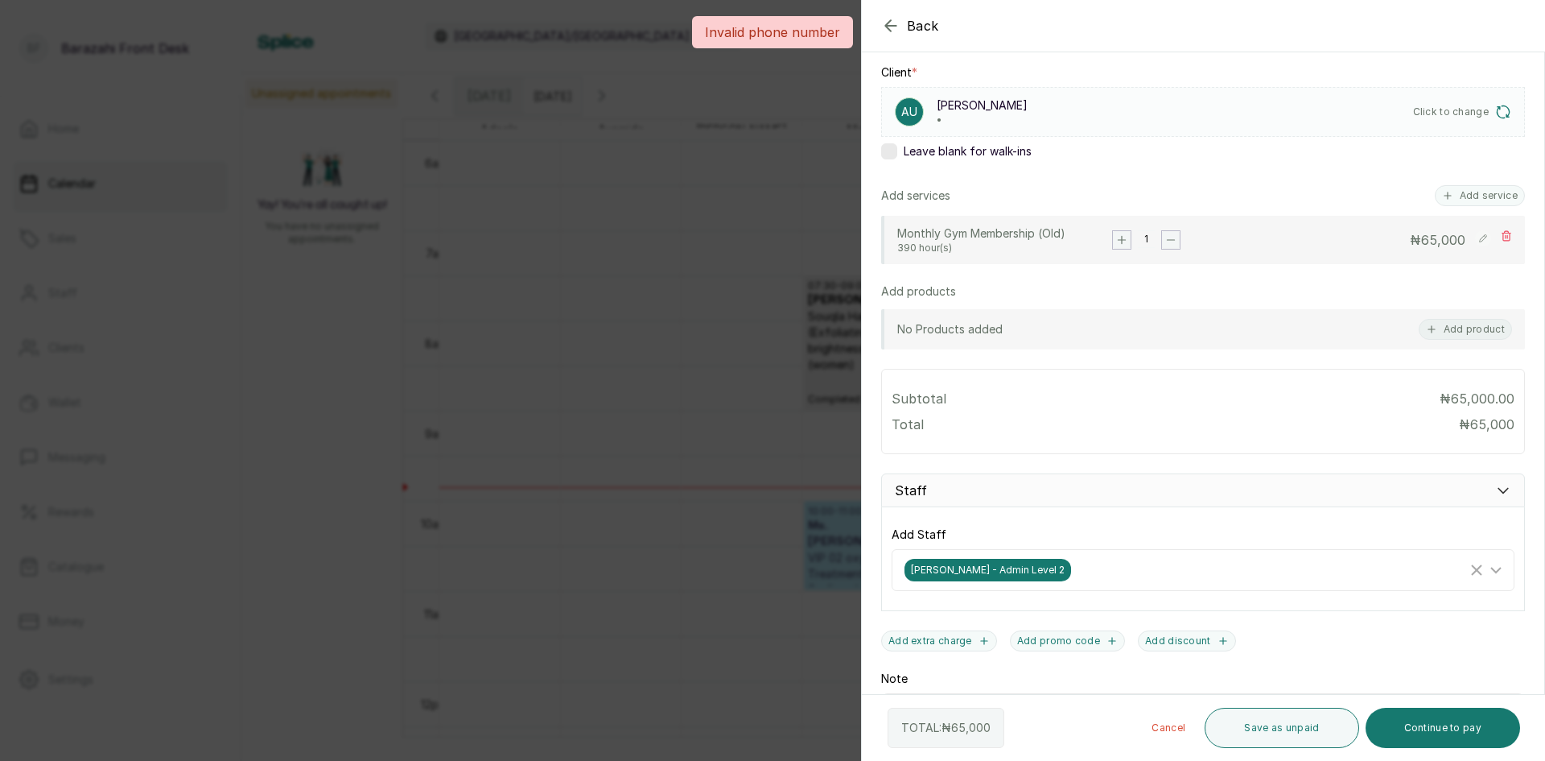
scroll to position [0, 0]
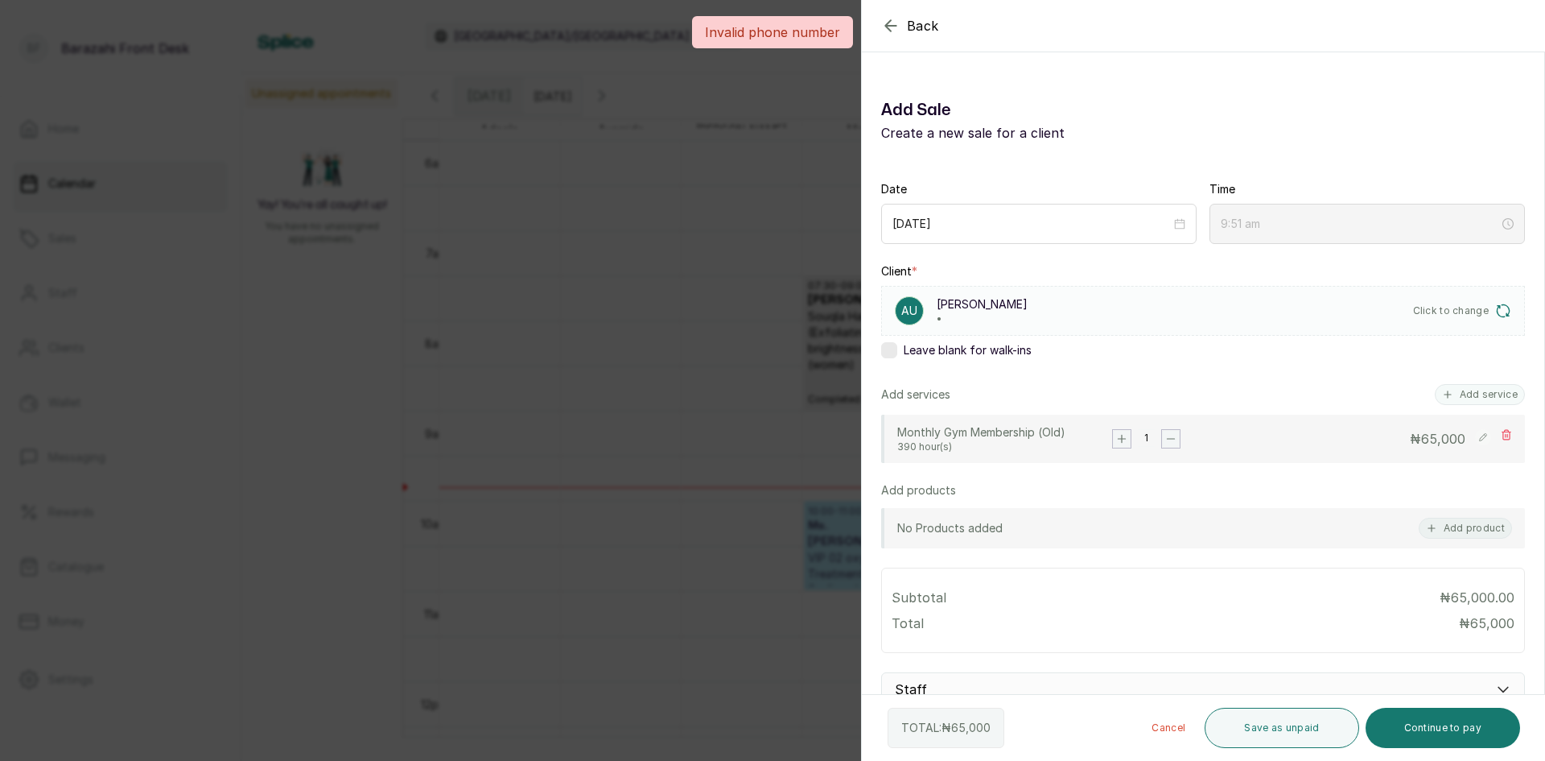
click at [891, 27] on div "Invalid phone number" at bounding box center [772, 32] width 1545 height 32
click at [930, 27] on span "Back" at bounding box center [923, 25] width 32 height 19
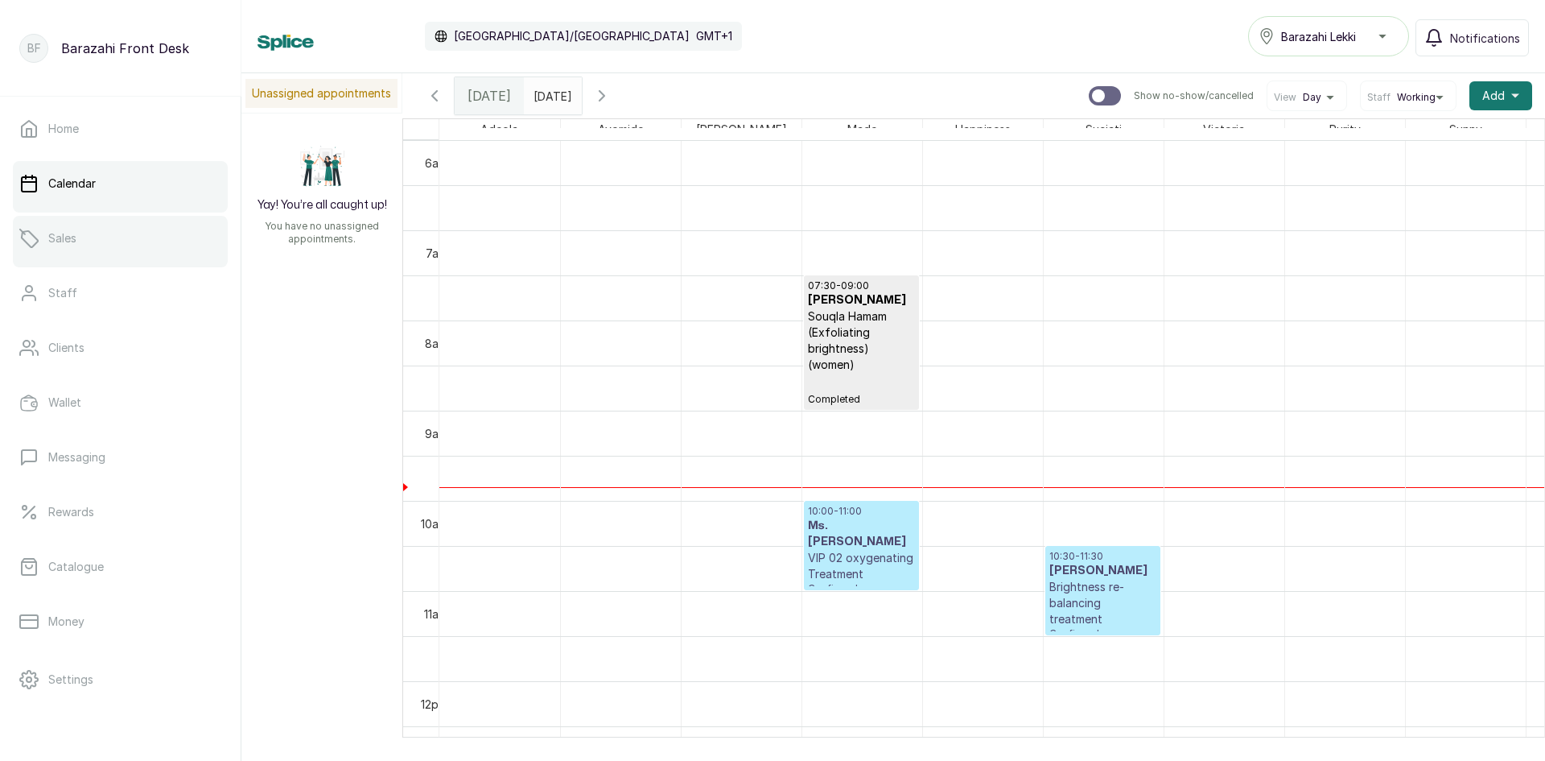
click at [49, 243] on p "Sales" at bounding box center [62, 238] width 28 height 16
